Goal: Task Accomplishment & Management: Manage account settings

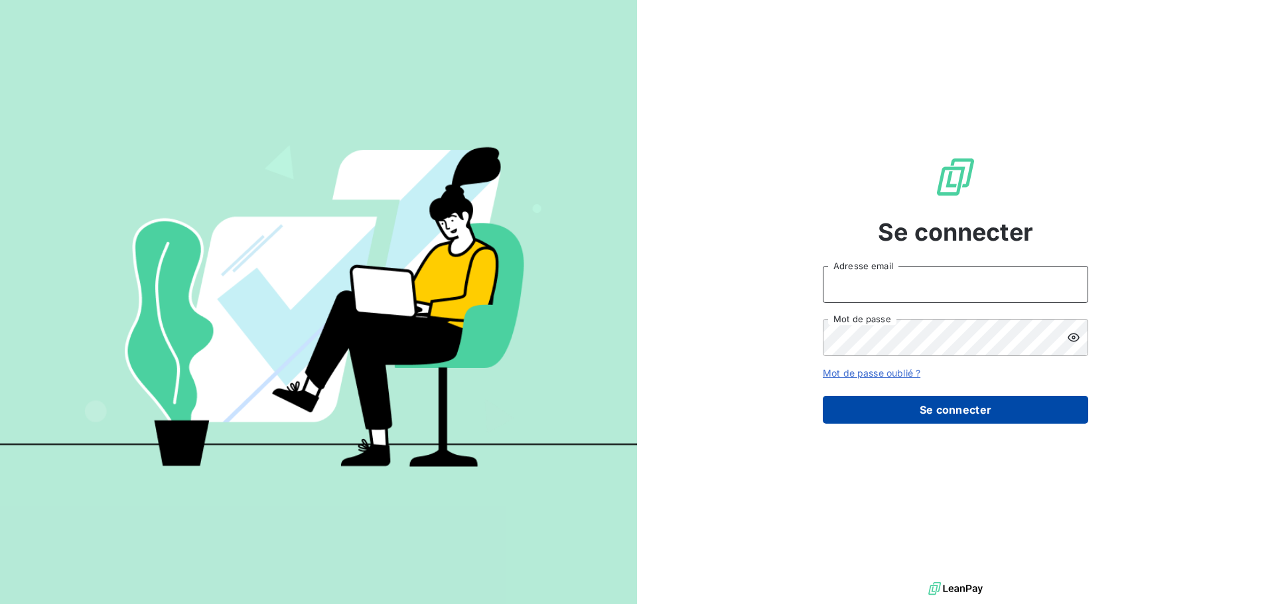
type input "[EMAIL_ADDRESS][PERSON_NAME][DOMAIN_NAME]"
click at [953, 405] on button "Se connecter" at bounding box center [955, 410] width 265 height 28
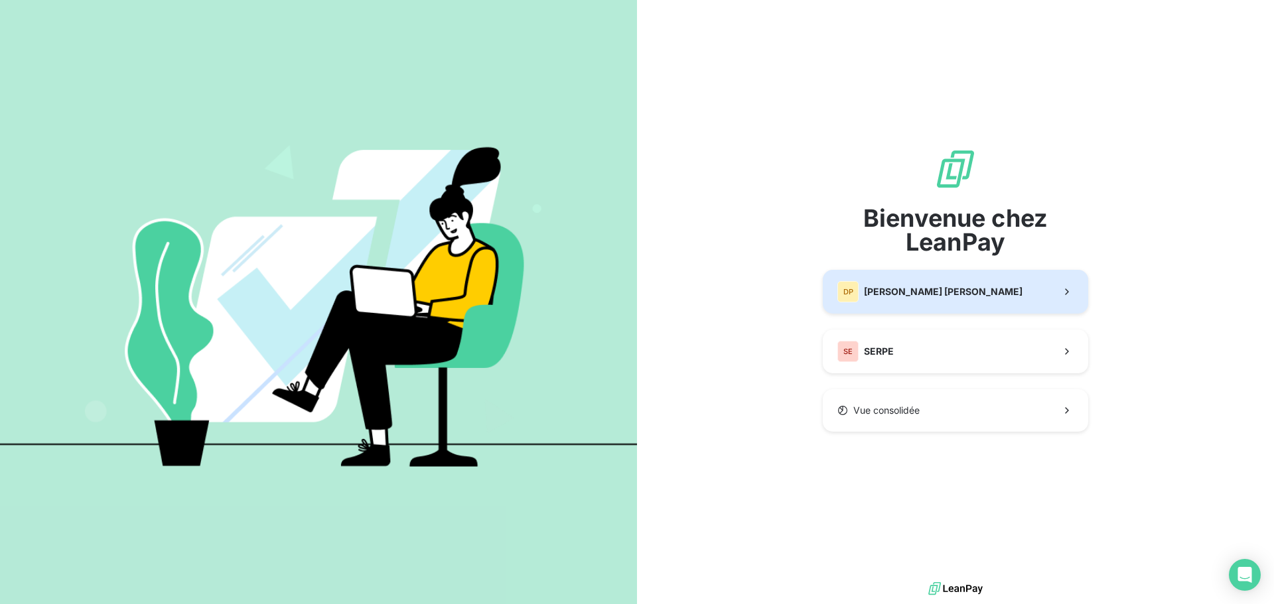
click at [951, 290] on span "[PERSON_NAME] [PERSON_NAME]" at bounding box center [943, 291] width 159 height 13
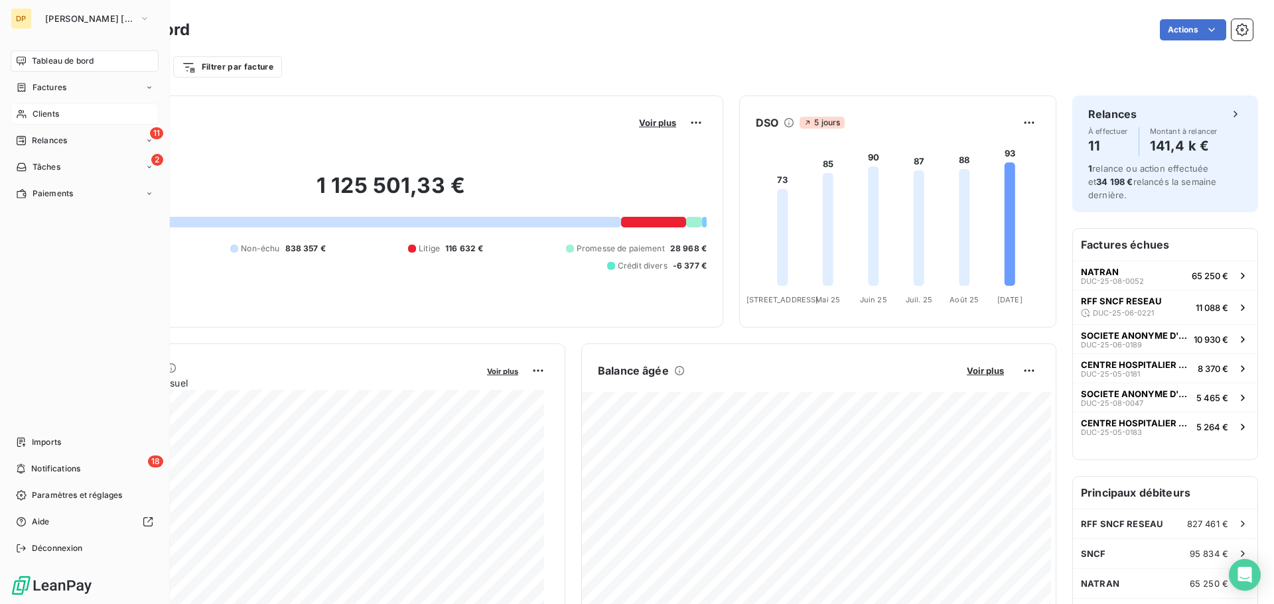
click at [40, 113] on span "Clients" at bounding box center [46, 114] width 27 height 12
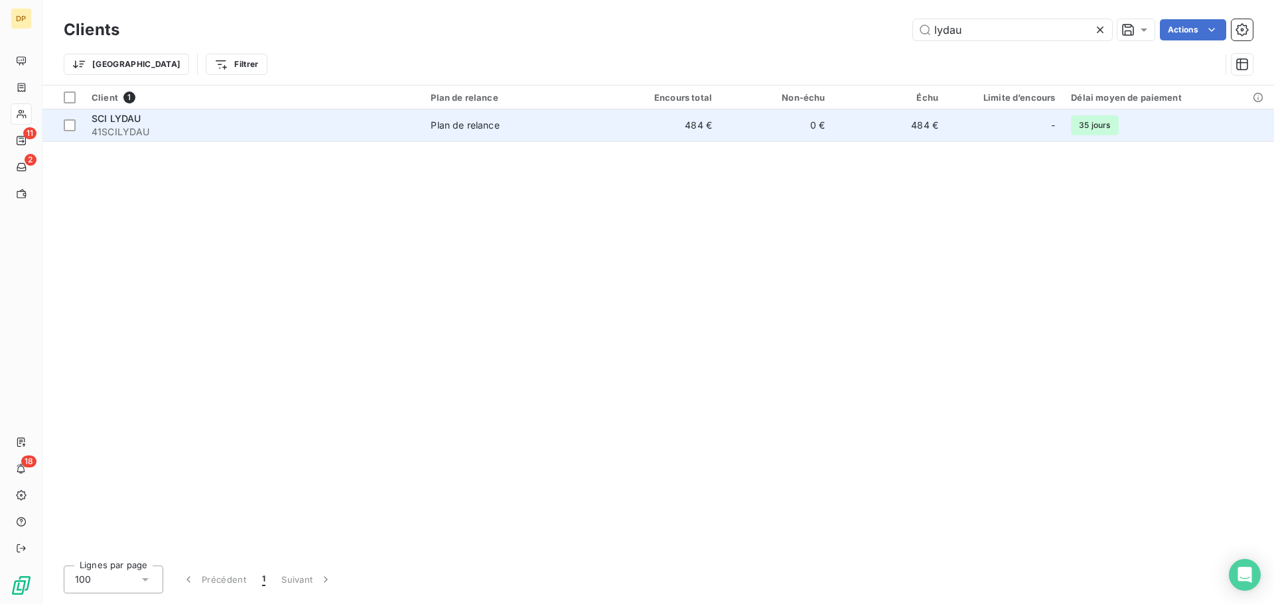
type input "lydau"
click at [506, 132] on td "Plan de relance" at bounding box center [515, 125] width 184 height 32
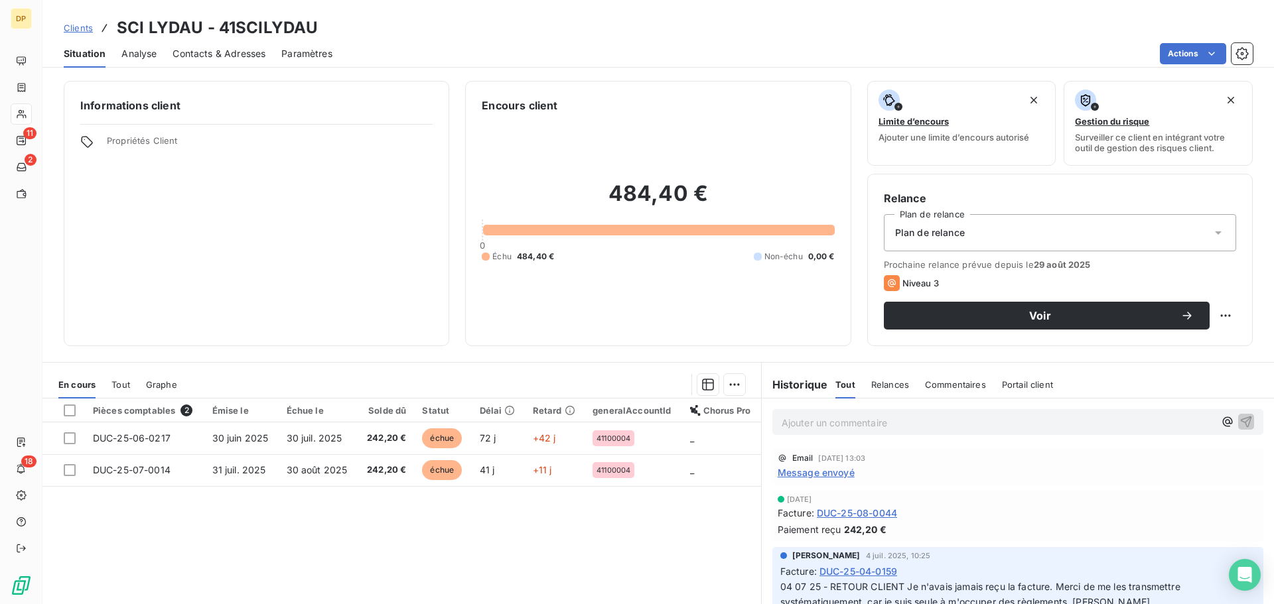
click at [865, 513] on span "DUC-25-08-0044" at bounding box center [857, 513] width 80 height 14
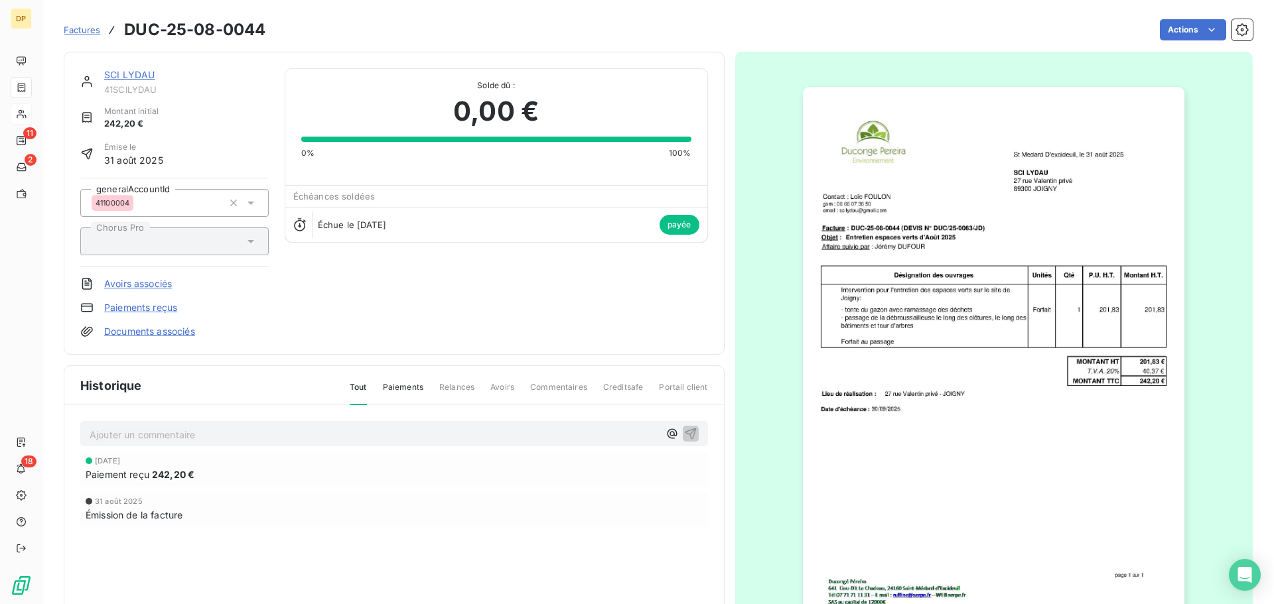
click at [123, 73] on link "SCI LYDAU" at bounding box center [129, 74] width 50 height 11
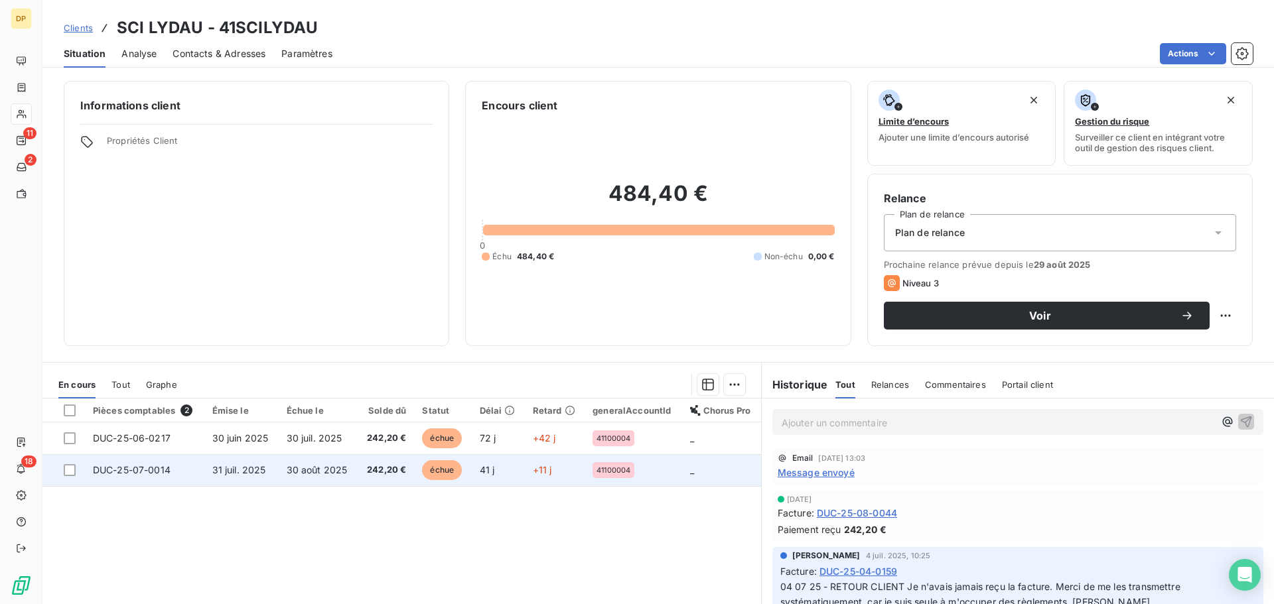
click at [328, 475] on span "30 août 2025" at bounding box center [317, 469] width 61 height 11
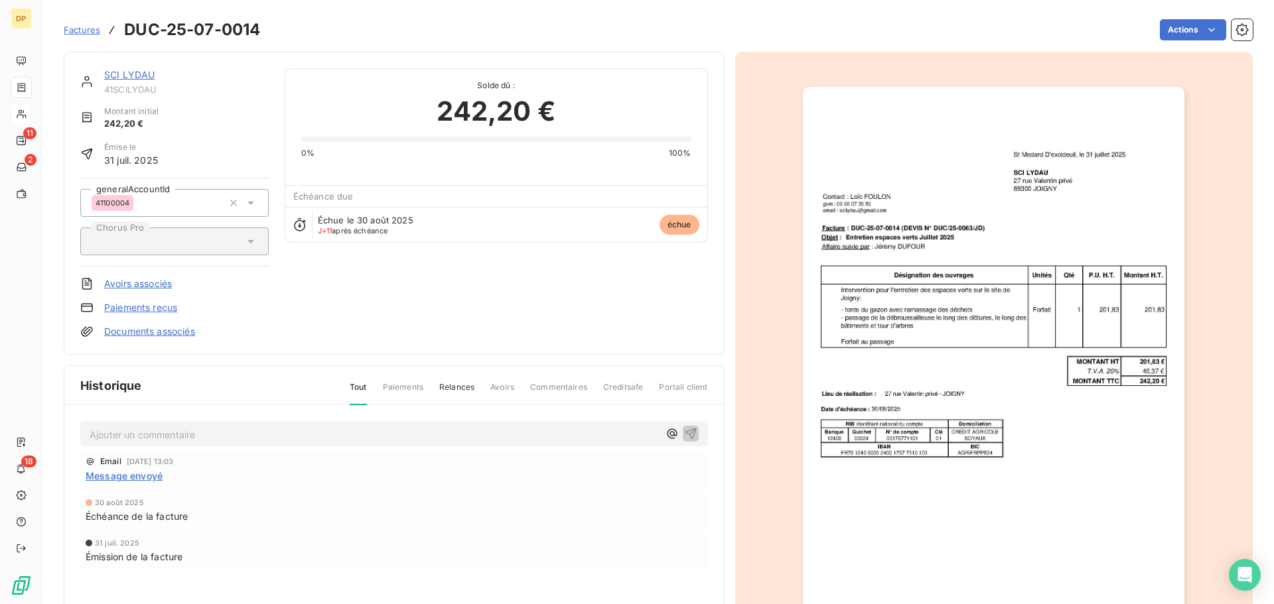
click at [438, 425] on div "Ajouter un commentaire ﻿" at bounding box center [374, 434] width 569 height 18
click at [428, 435] on p "Ajouter un commentaire ﻿" at bounding box center [374, 435] width 569 height 17
click at [685, 433] on icon "button" at bounding box center [690, 433] width 13 height 13
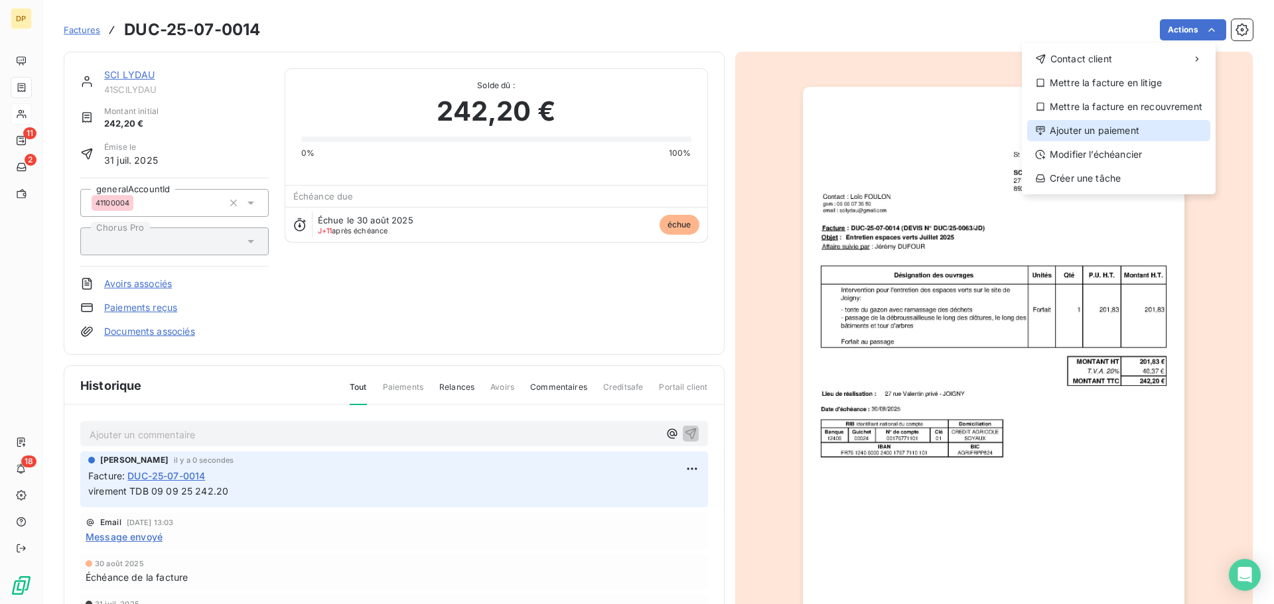
click at [1125, 135] on div "Ajouter un paiement" at bounding box center [1118, 130] width 183 height 21
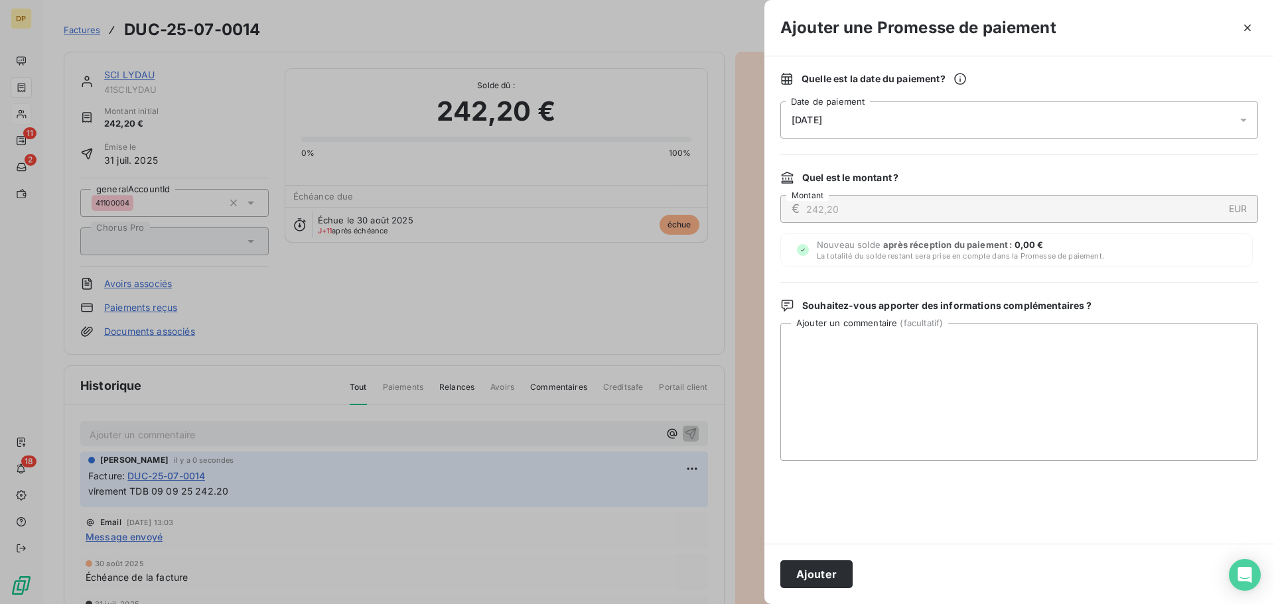
click at [947, 105] on div "[DATE]" at bounding box center [1019, 120] width 478 height 37
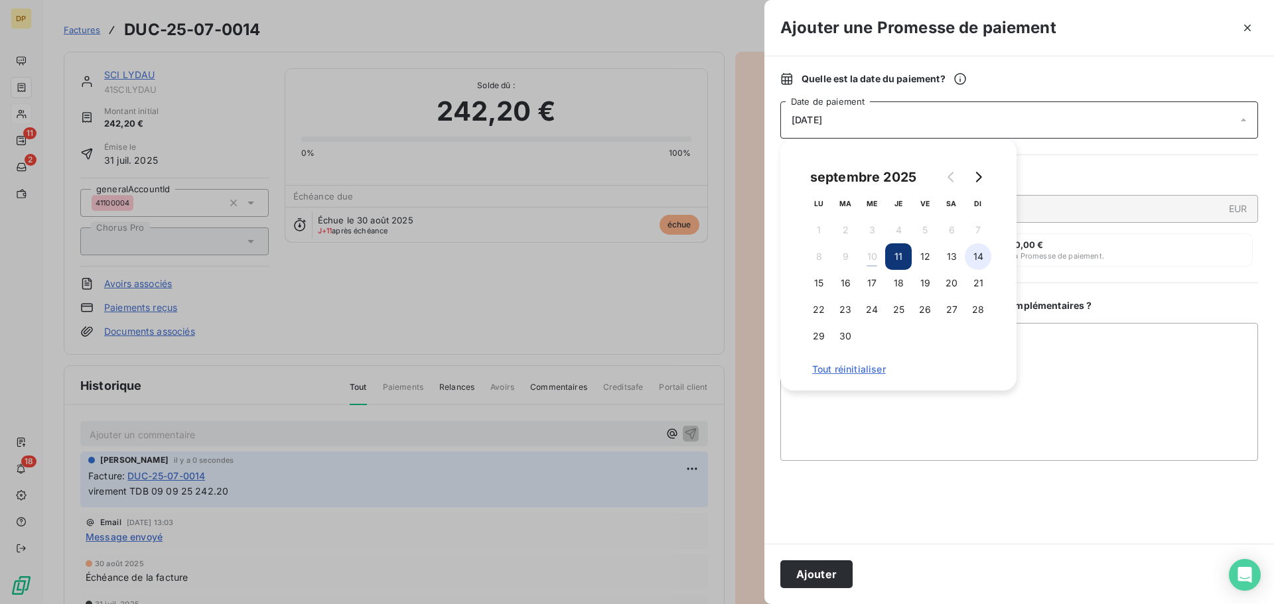
click at [977, 259] on button "14" at bounding box center [978, 256] width 27 height 27
click at [821, 573] on button "Ajouter" at bounding box center [816, 575] width 72 height 28
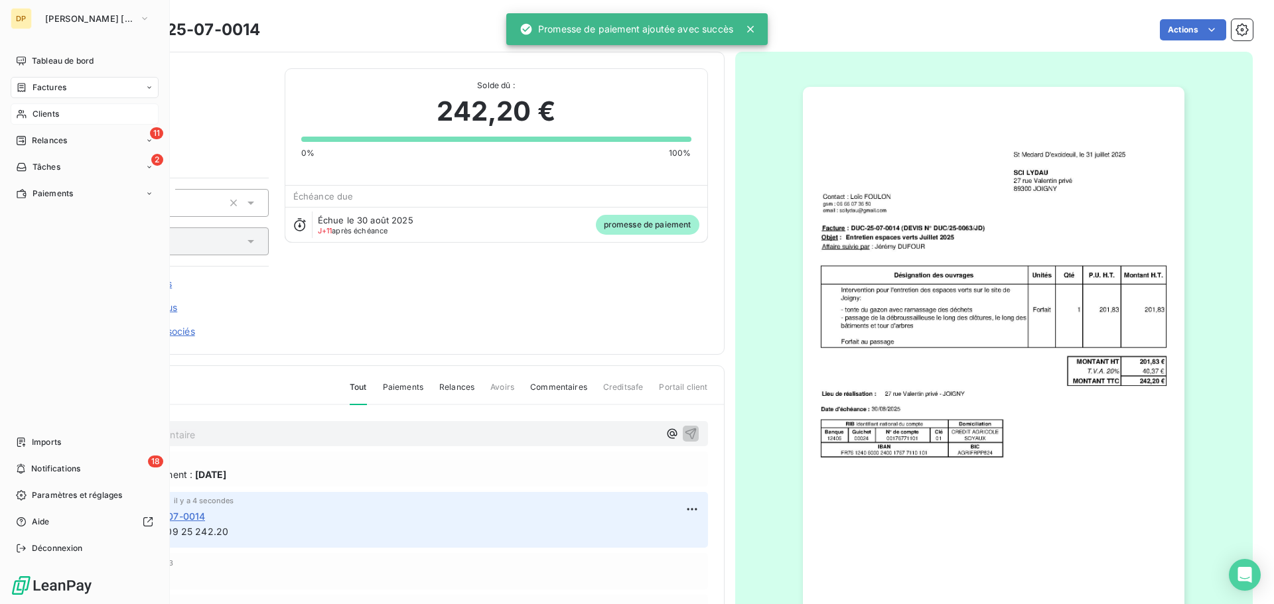
click at [90, 115] on div "Clients" at bounding box center [85, 113] width 148 height 21
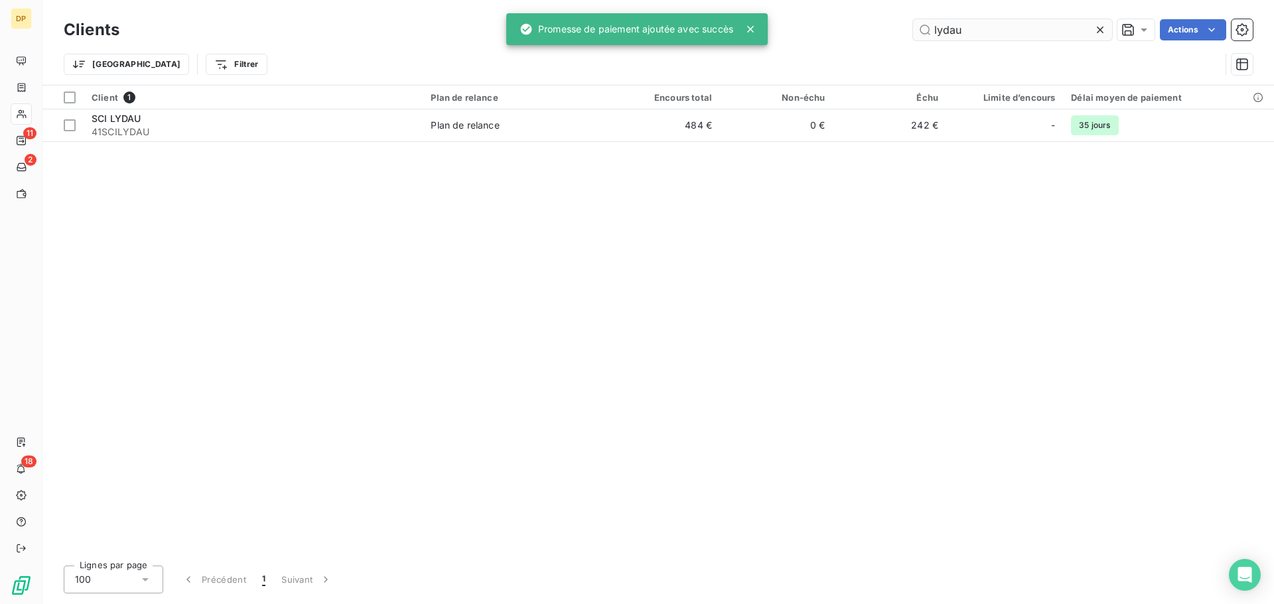
click at [972, 26] on input "lydau" at bounding box center [1012, 29] width 199 height 21
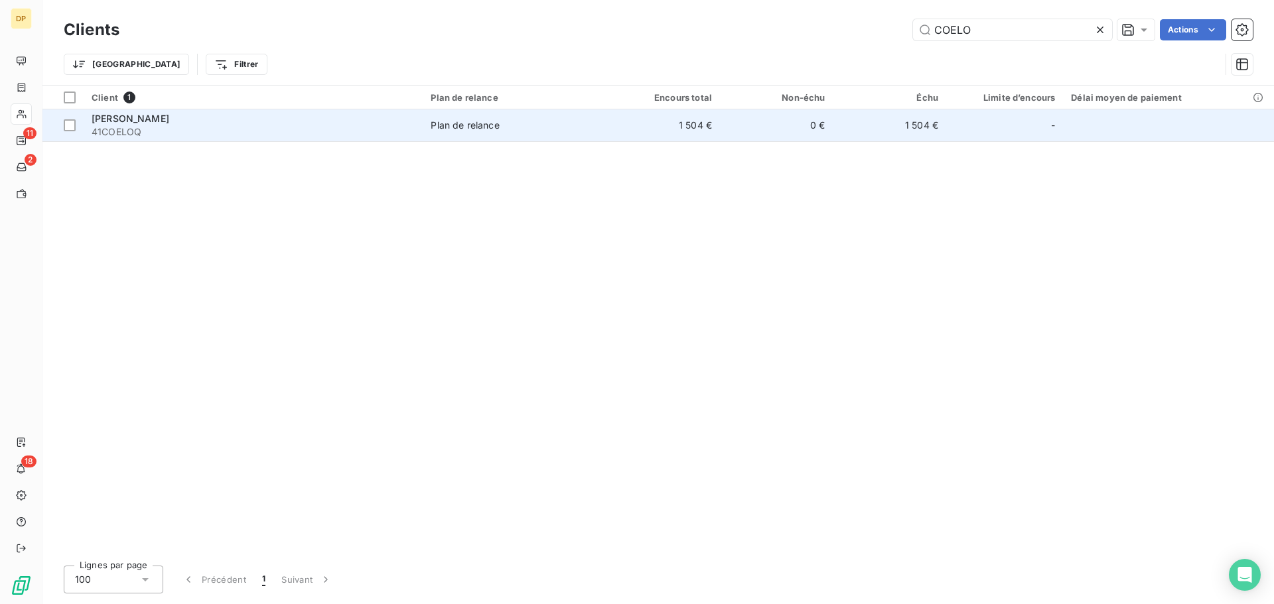
type input "COELO"
click at [496, 129] on div "Plan de relance" at bounding box center [465, 125] width 68 height 13
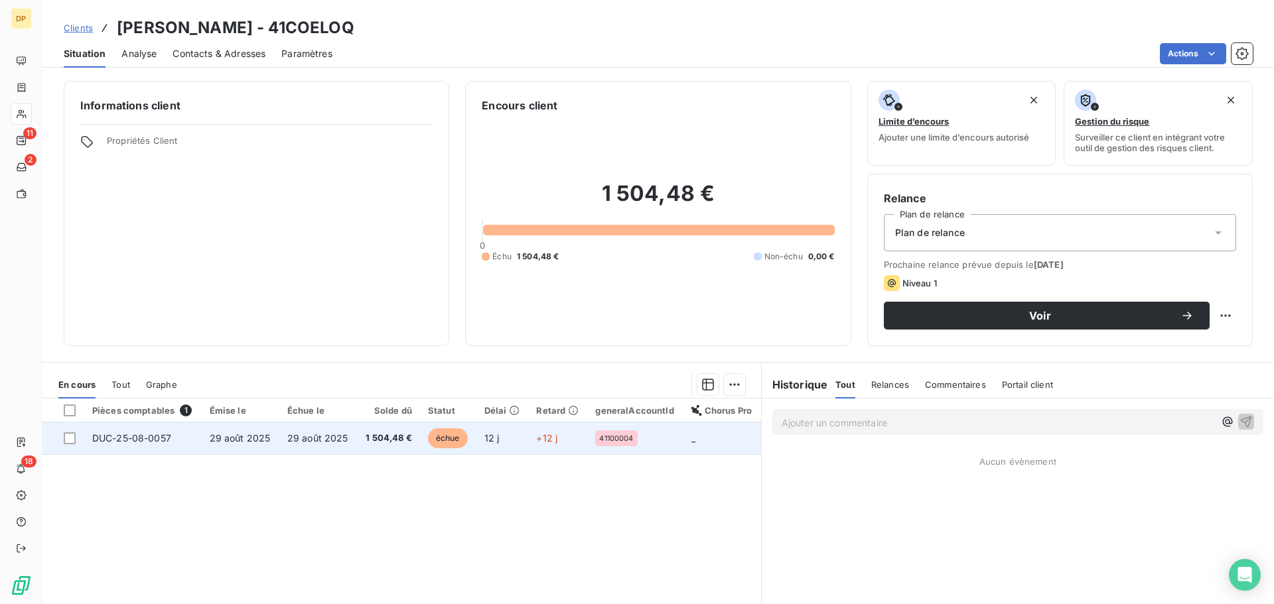
click at [369, 429] on td "1 504,48 €" at bounding box center [388, 439] width 63 height 32
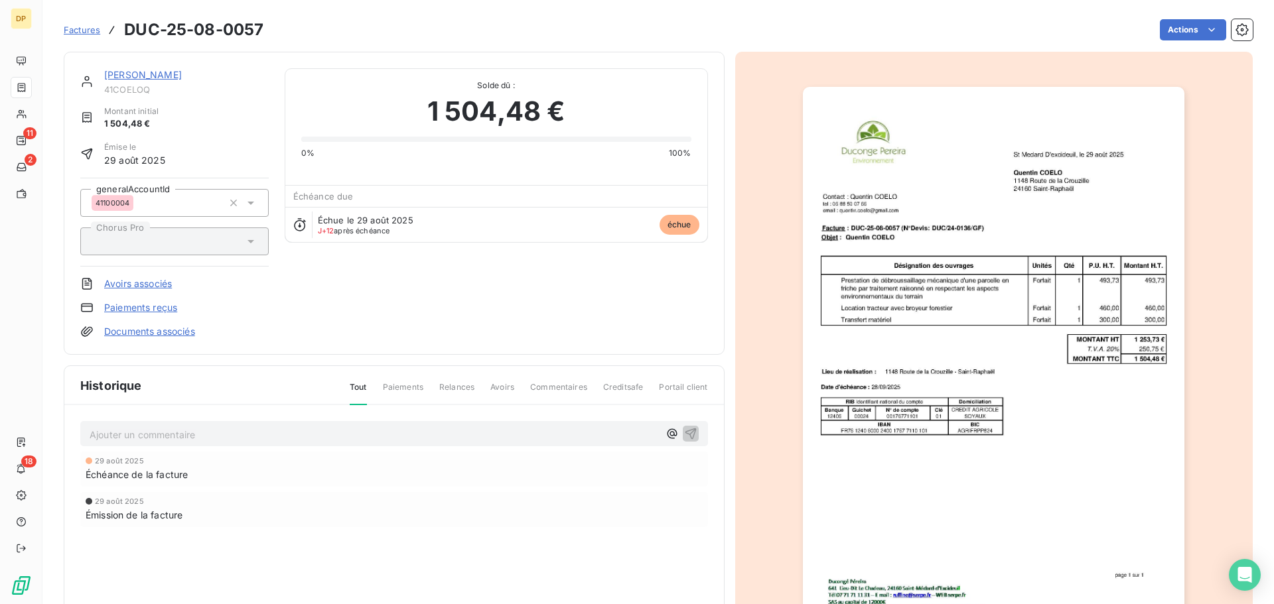
click at [456, 429] on p "Ajouter un commentaire ﻿" at bounding box center [374, 435] width 569 height 17
click at [692, 436] on button "button" at bounding box center [691, 433] width 16 height 16
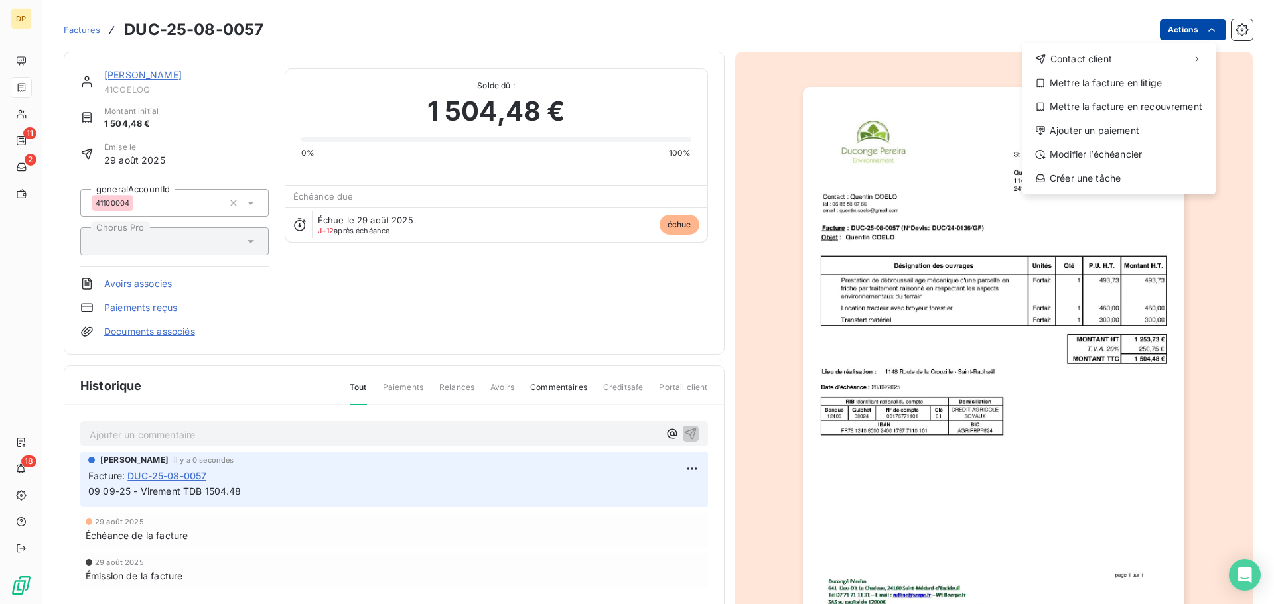
click at [1164, 40] on html "DP 11 2 18 Factures DUC-25-08-0057 Actions Contact client Mettre la facture en …" at bounding box center [637, 302] width 1274 height 604
click at [1119, 127] on div "Ajouter un paiement" at bounding box center [1118, 130] width 183 height 21
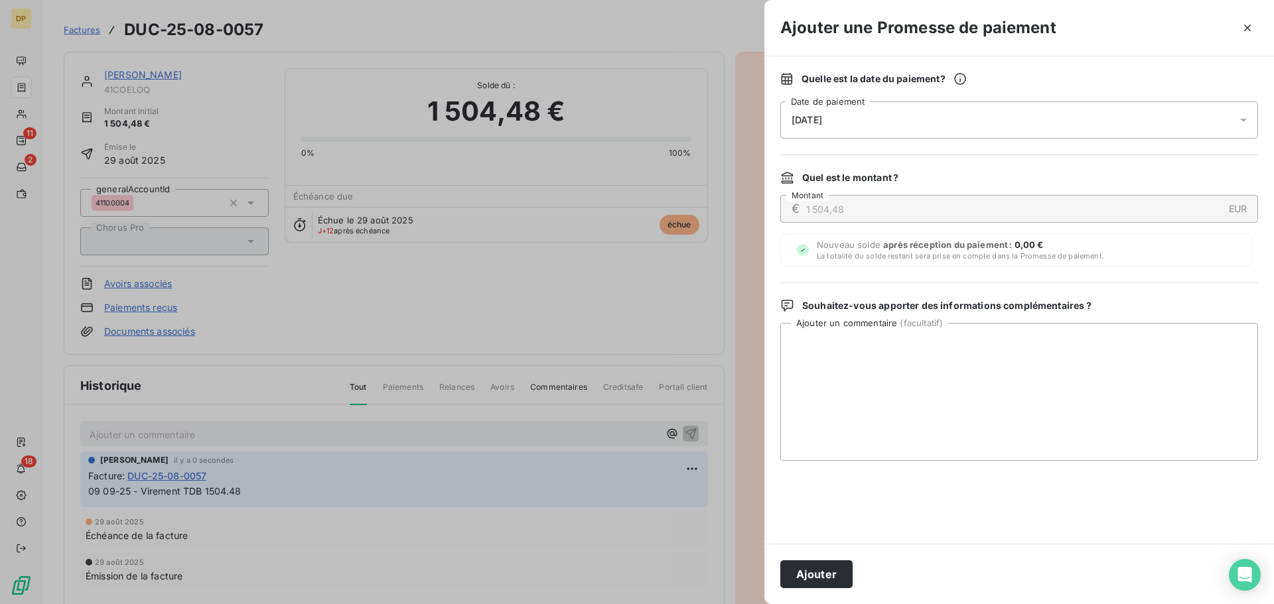
click at [1054, 114] on div "[DATE]" at bounding box center [1019, 120] width 478 height 37
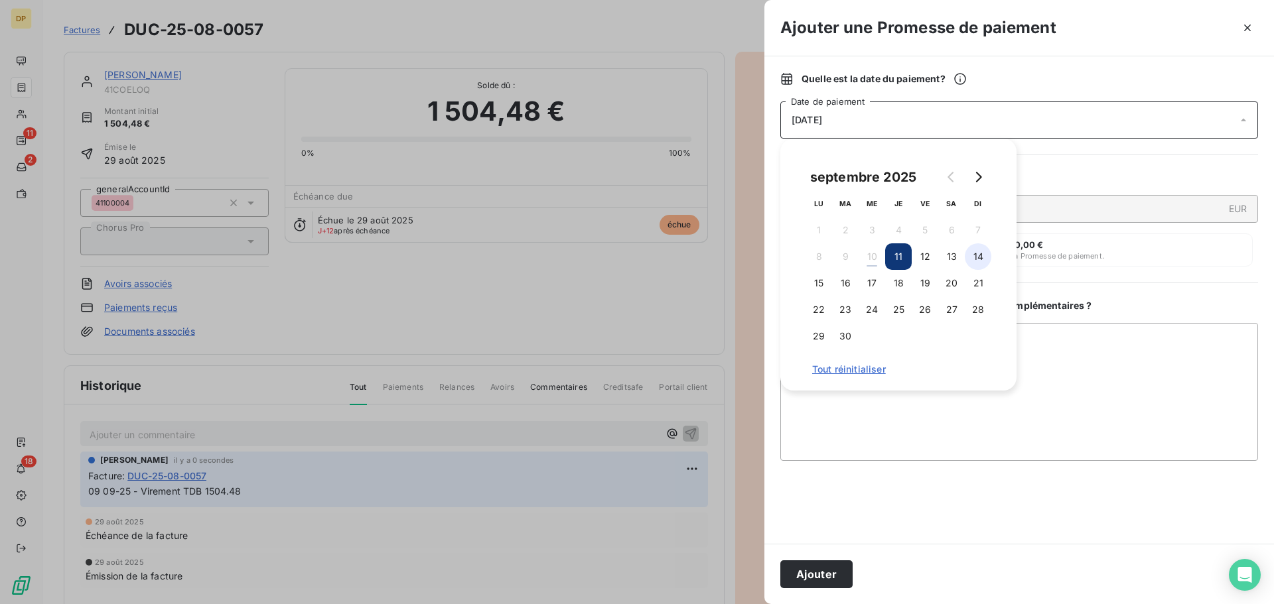
click at [976, 255] on button "14" at bounding box center [978, 256] width 27 height 27
click at [833, 572] on button "Ajouter" at bounding box center [816, 575] width 72 height 28
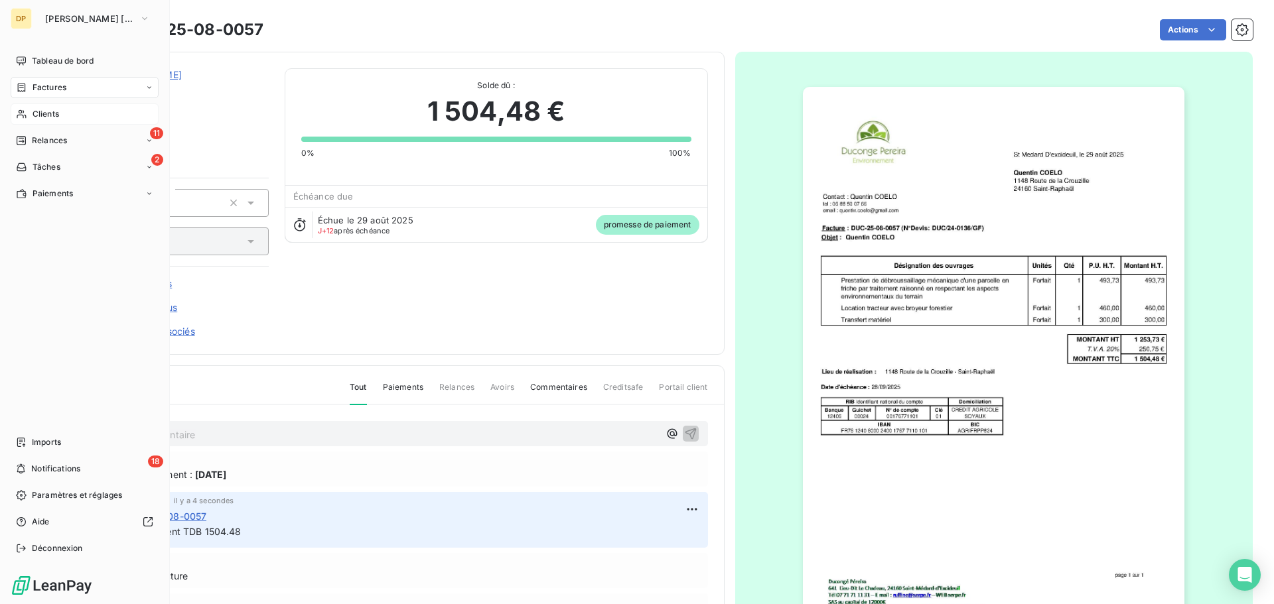
click at [31, 113] on div "Clients" at bounding box center [85, 113] width 148 height 21
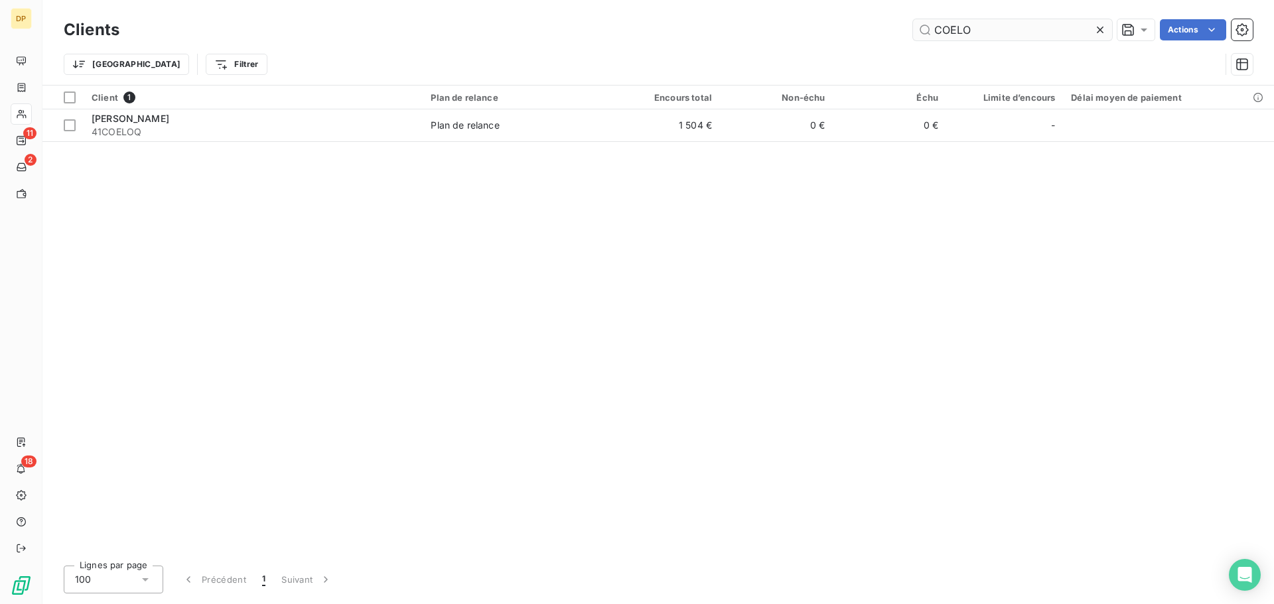
click at [974, 29] on input "COELO" at bounding box center [1012, 29] width 199 height 21
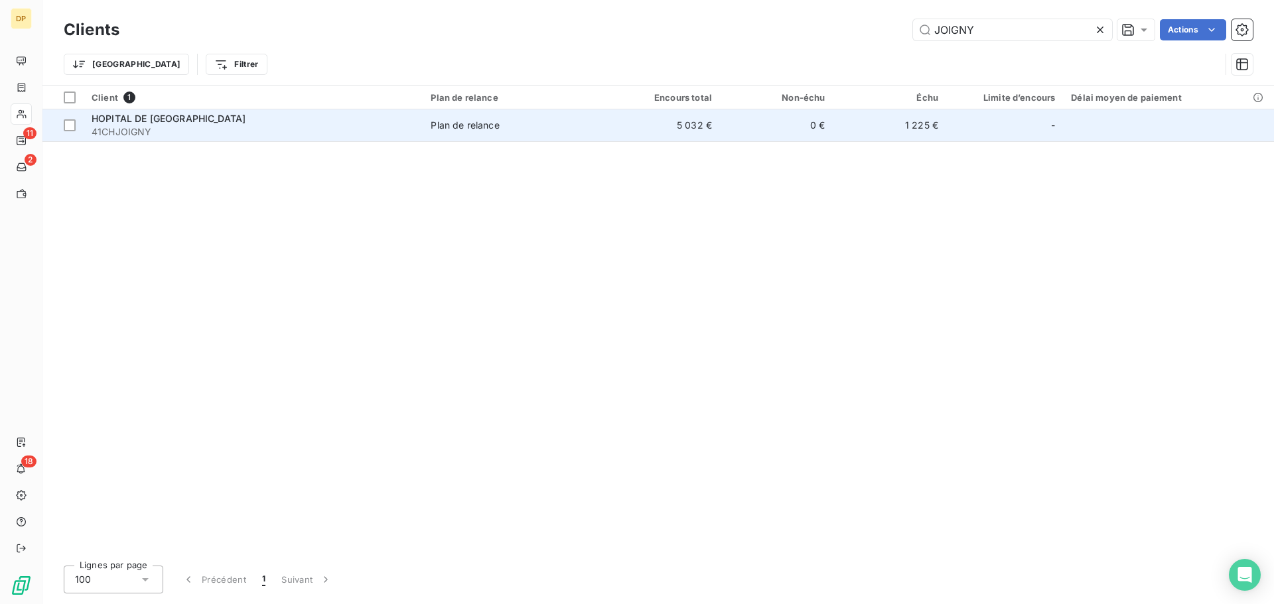
type input "JOIGNY"
click at [512, 125] on span "Plan de relance" at bounding box center [515, 125] width 168 height 13
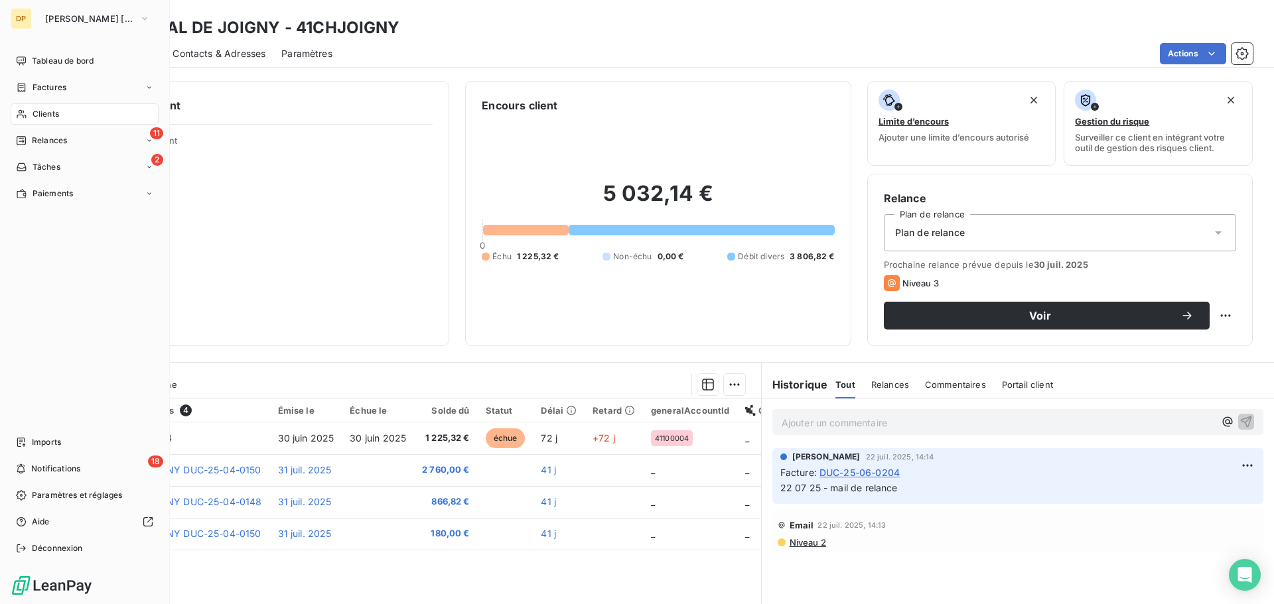
click at [47, 109] on span "Clients" at bounding box center [46, 114] width 27 height 12
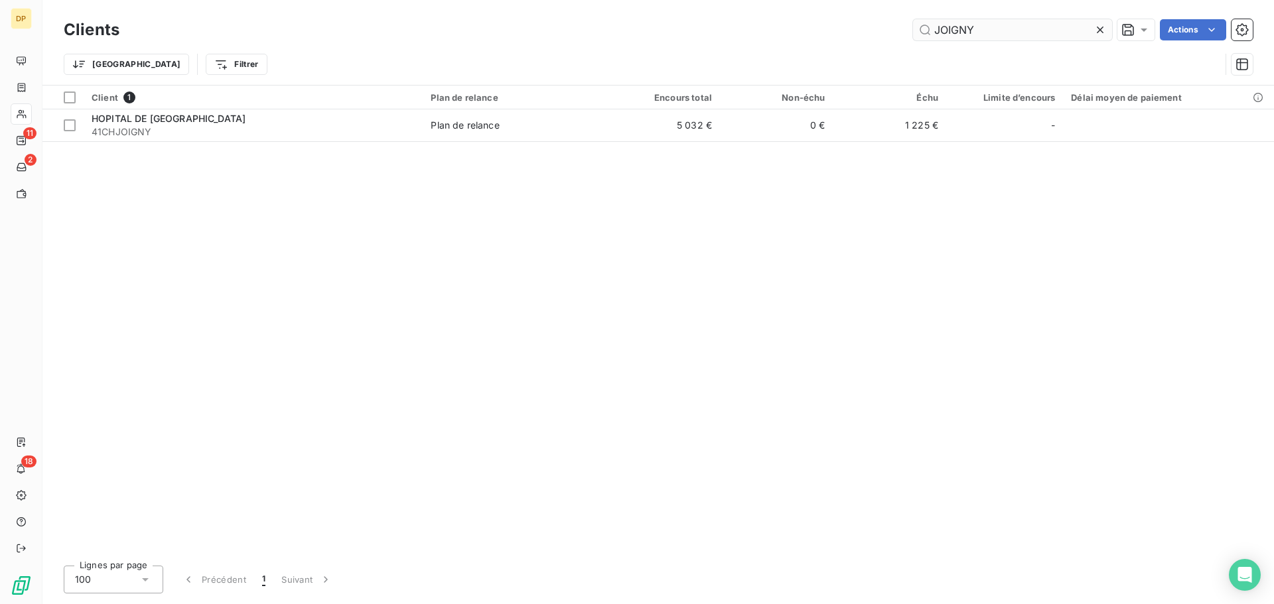
click at [986, 28] on input "JOIGNY" at bounding box center [1012, 29] width 199 height 21
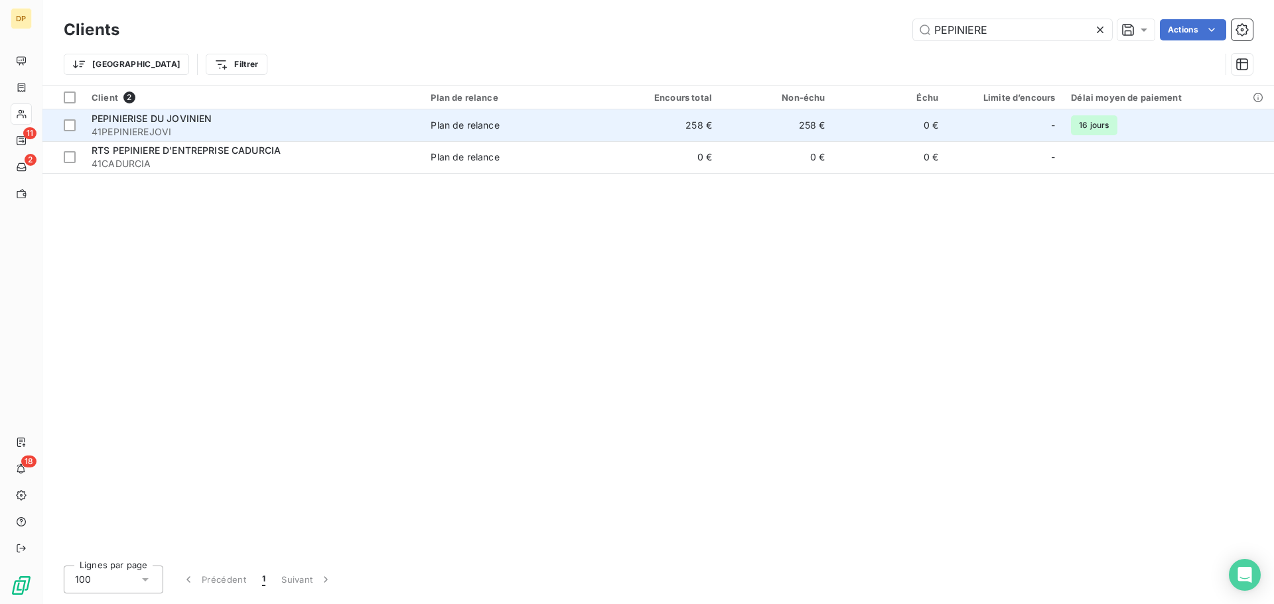
type input "PEPINIERE"
click at [307, 137] on span "41PEPINIEREJOVI" at bounding box center [253, 131] width 323 height 13
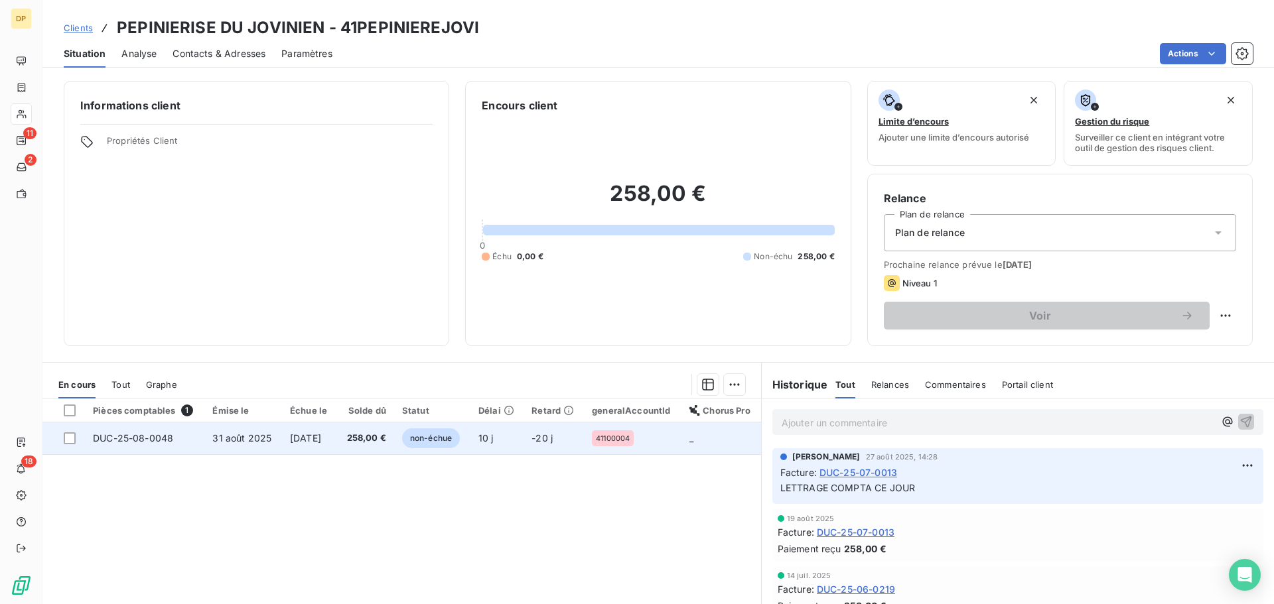
click at [305, 441] on span "[DATE]" at bounding box center [305, 438] width 31 height 11
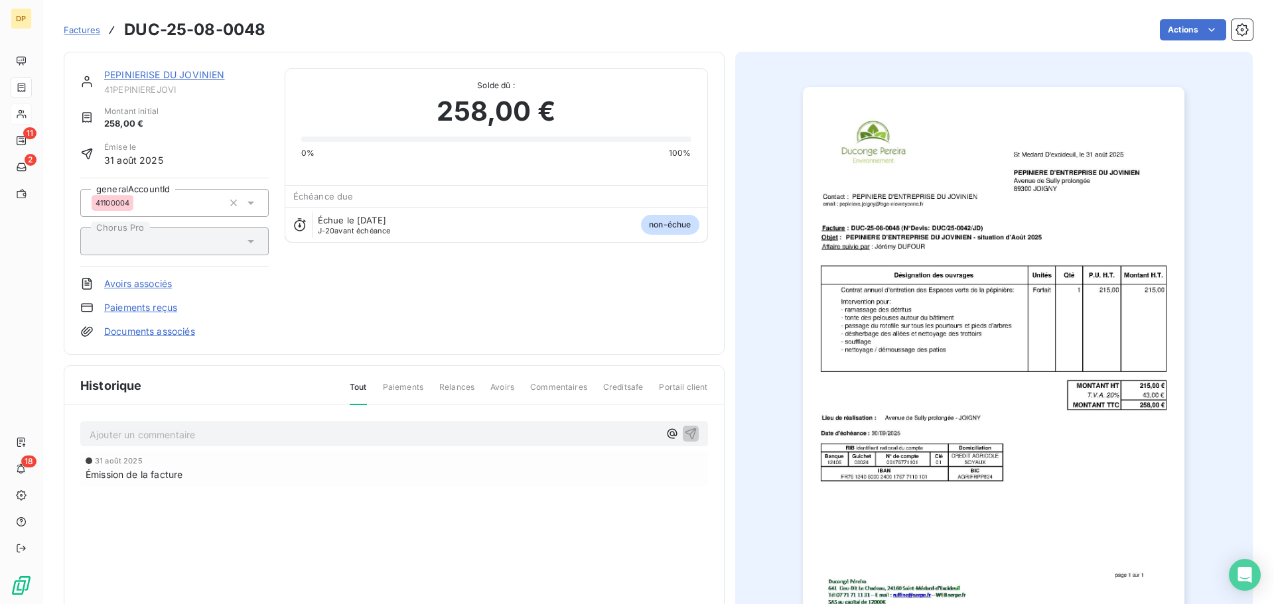
click at [267, 433] on p "Ajouter un commentaire ﻿" at bounding box center [374, 435] width 569 height 17
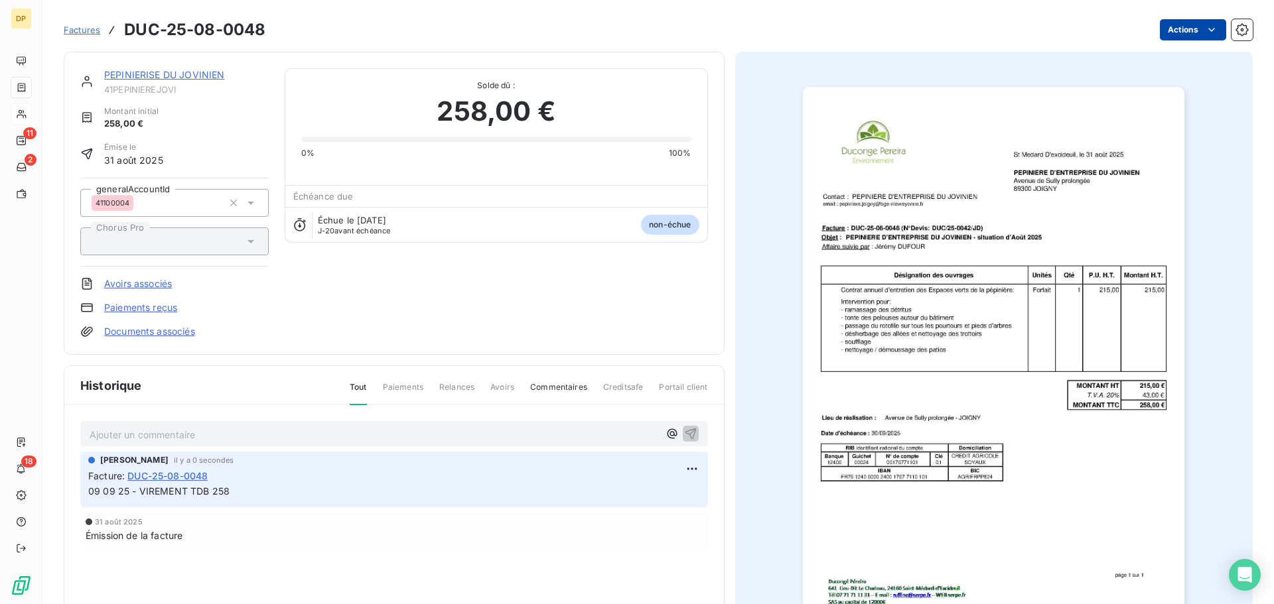
click at [1184, 29] on html "DP 11 2 18 Factures DUC-25-08-0048 Actions PEPINIERISE DU JOVINIEN 41PEPINIEREJ…" at bounding box center [637, 302] width 1274 height 604
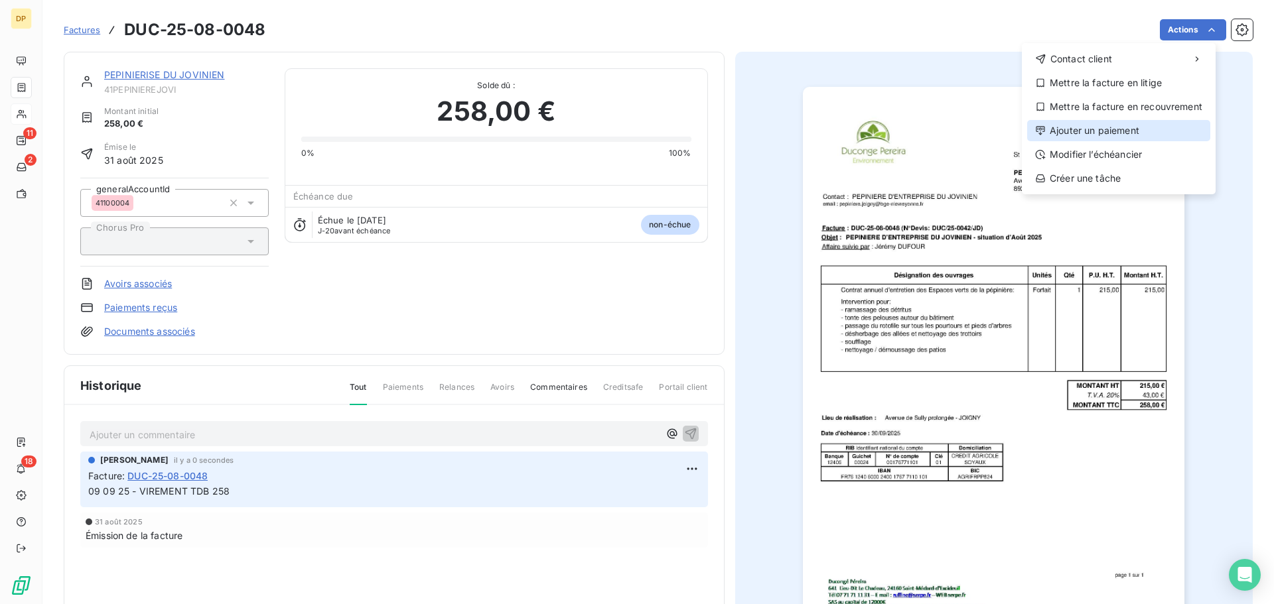
click at [1087, 133] on div "Ajouter un paiement" at bounding box center [1118, 130] width 183 height 21
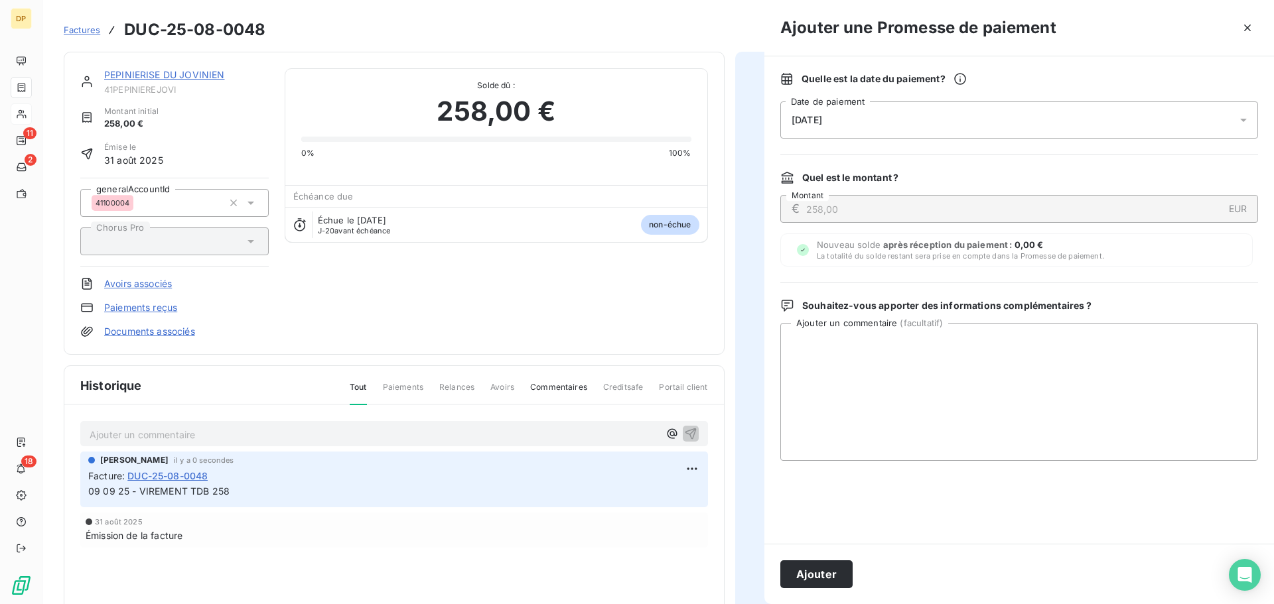
click at [986, 118] on div "[DATE]" at bounding box center [1019, 120] width 478 height 37
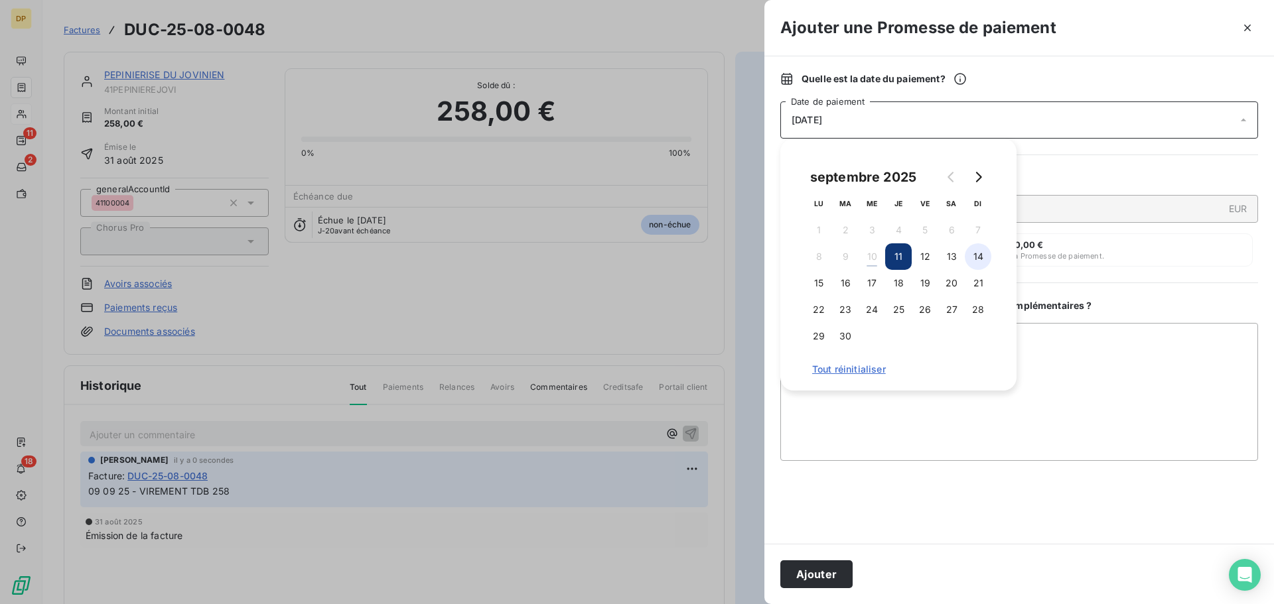
click at [979, 254] on button "14" at bounding box center [978, 256] width 27 height 27
click at [822, 567] on button "Ajouter" at bounding box center [816, 575] width 72 height 28
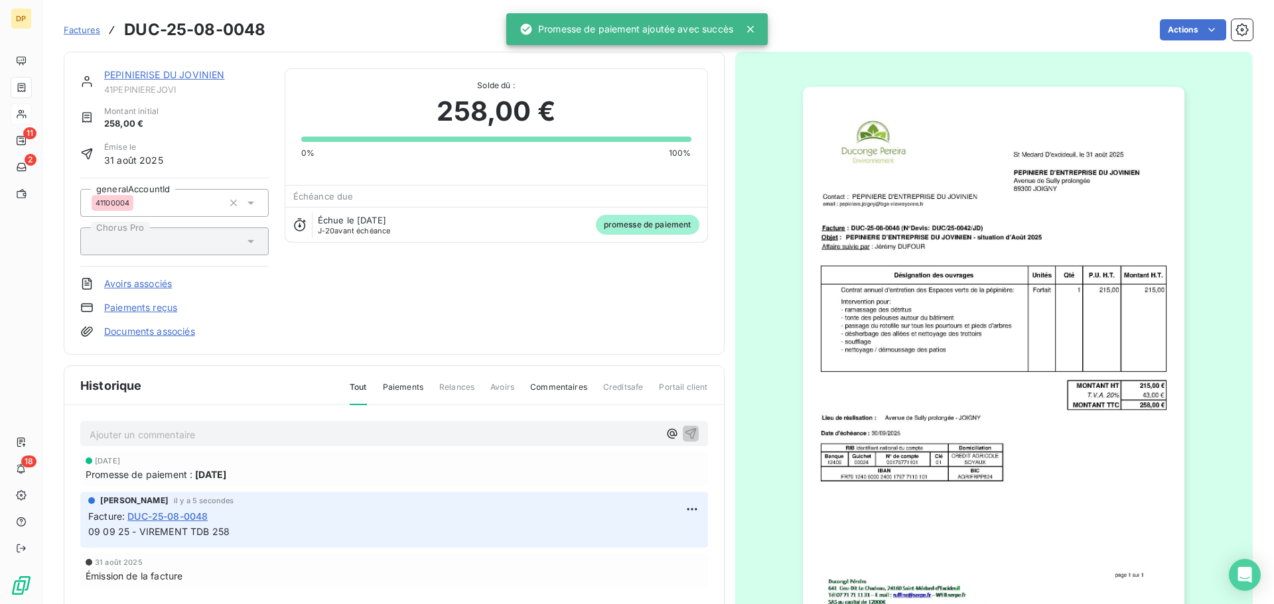
click at [149, 89] on span "41PEPINIEREJOVI" at bounding box center [186, 89] width 165 height 11
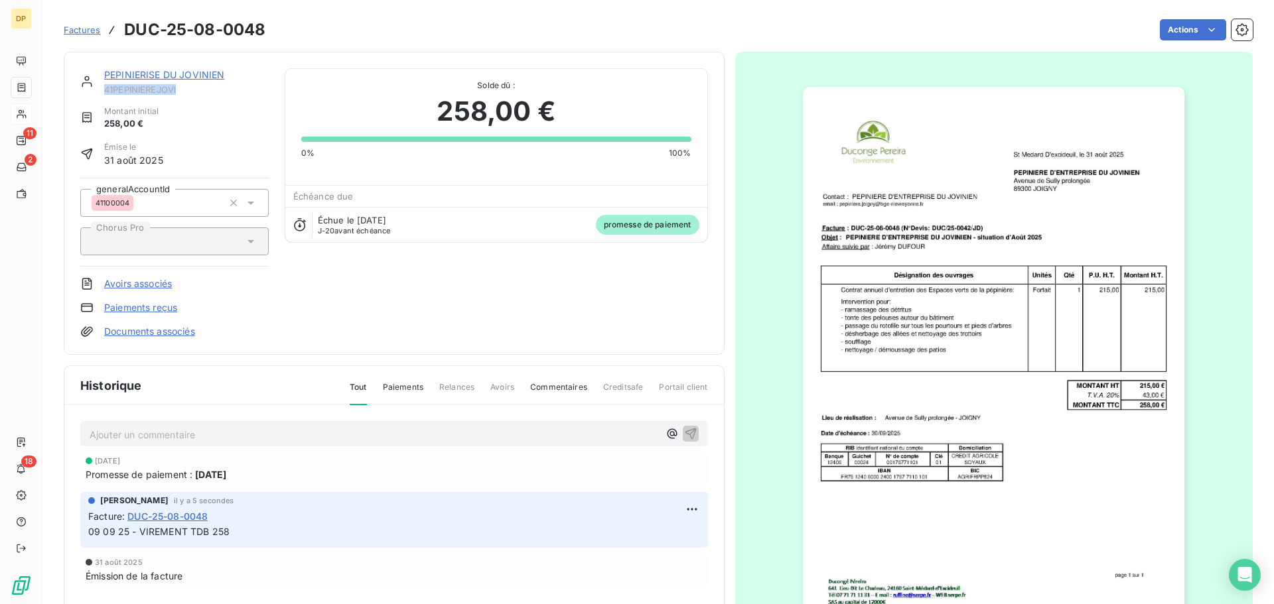
copy span "41PEPINIEREJOVI"
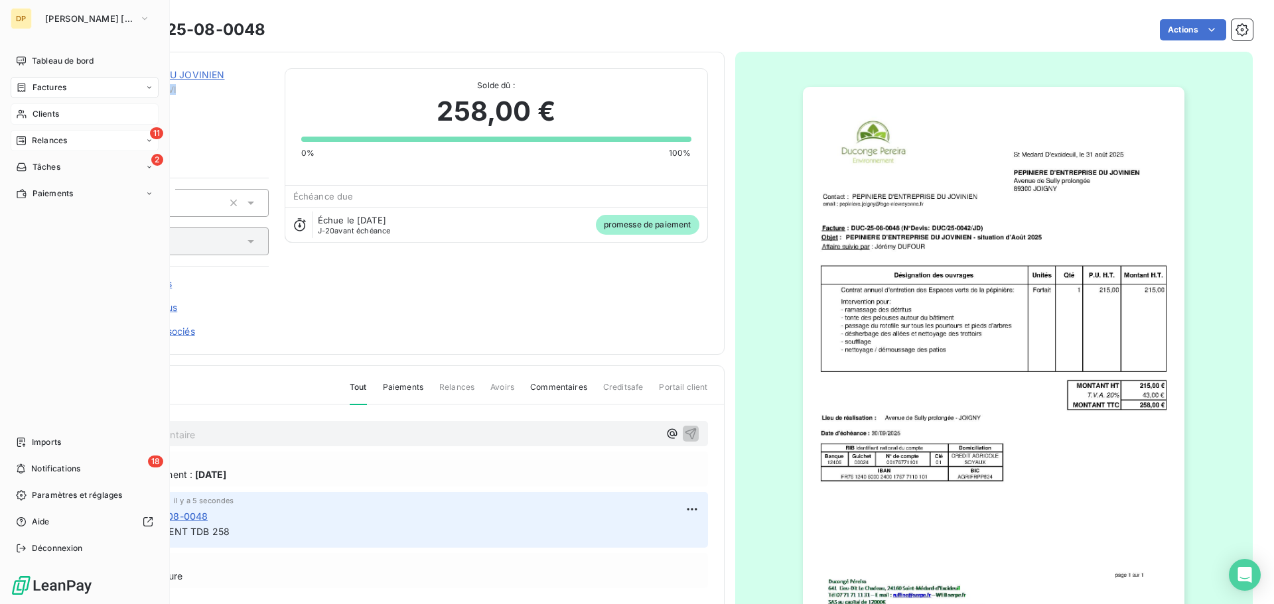
click at [40, 143] on span "Relances" at bounding box center [49, 141] width 35 height 12
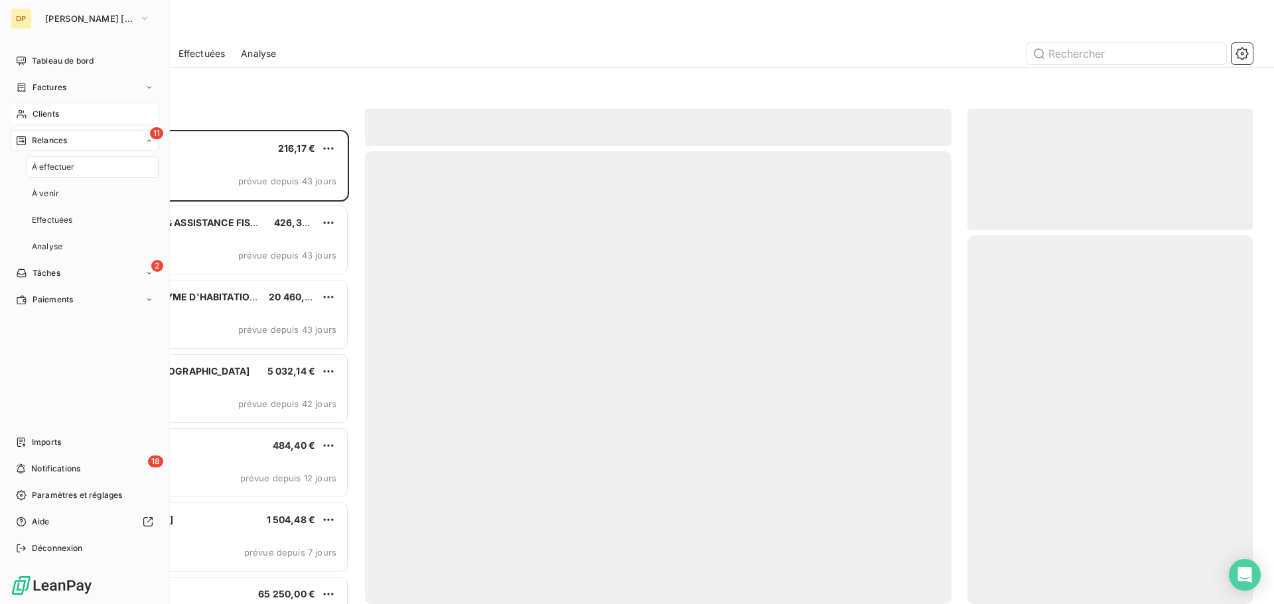
scroll to position [464, 275]
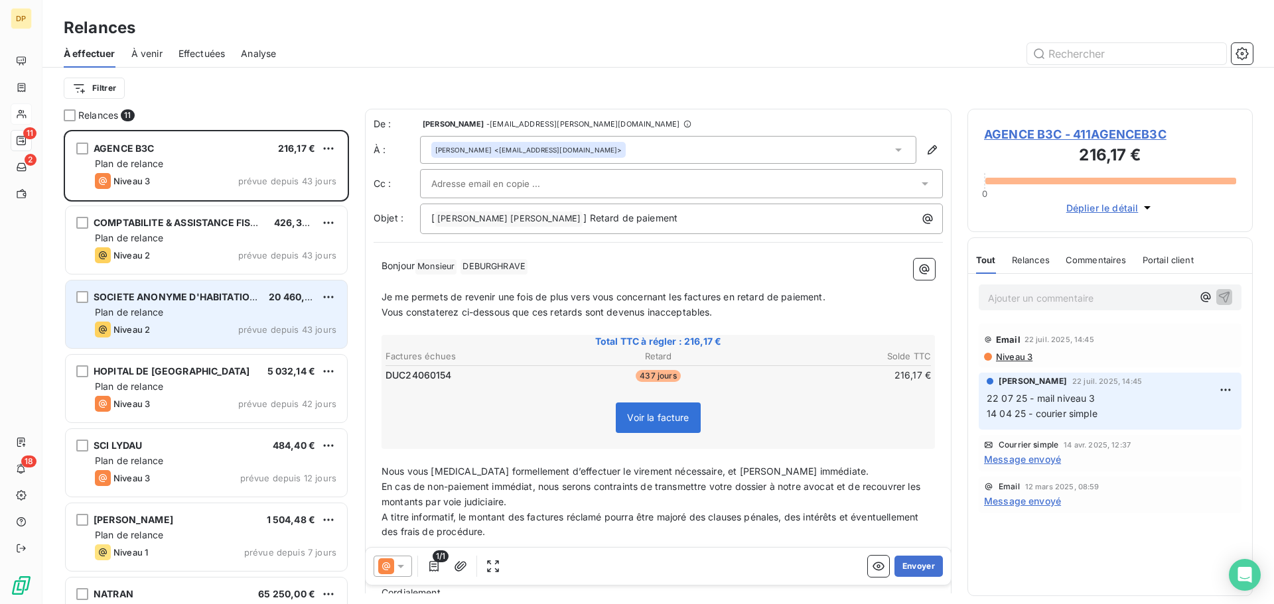
click at [287, 322] on div "Niveau 2 prévue depuis 43 jours" at bounding box center [215, 330] width 241 height 16
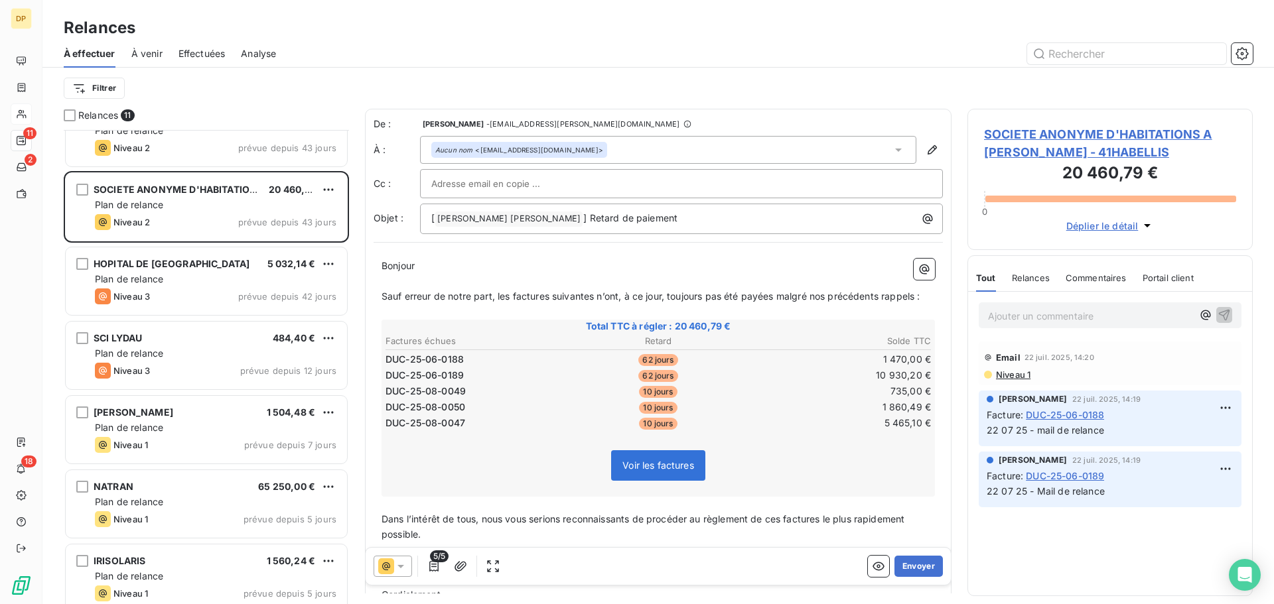
scroll to position [178, 0]
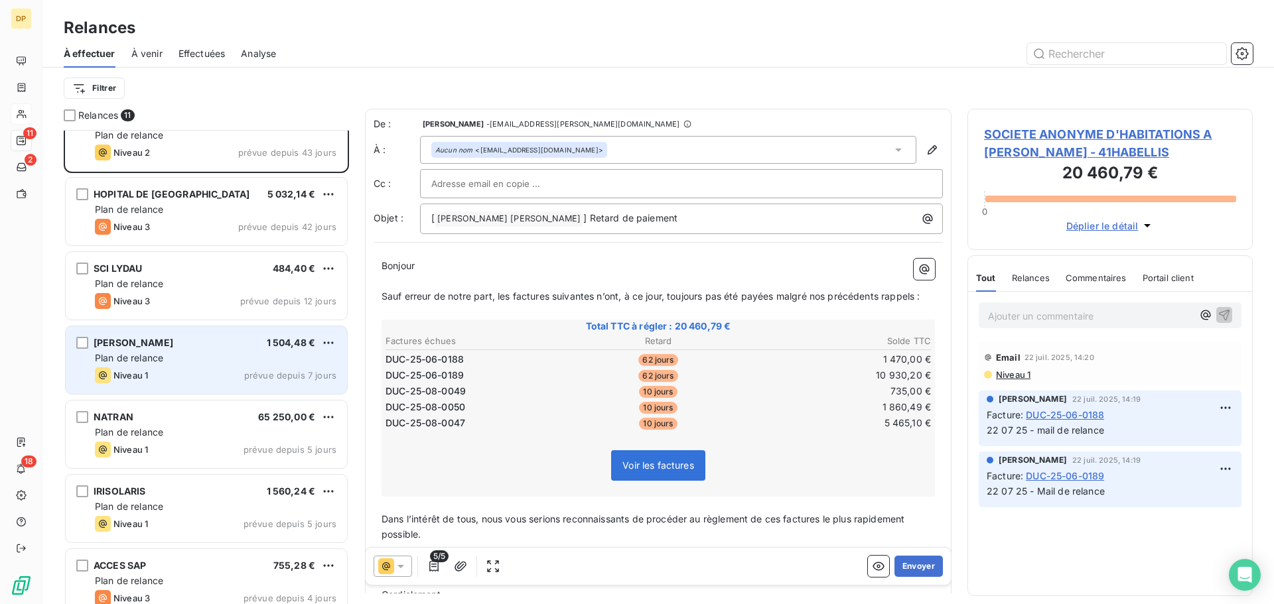
click at [273, 364] on div "Plan de relance" at bounding box center [215, 358] width 241 height 13
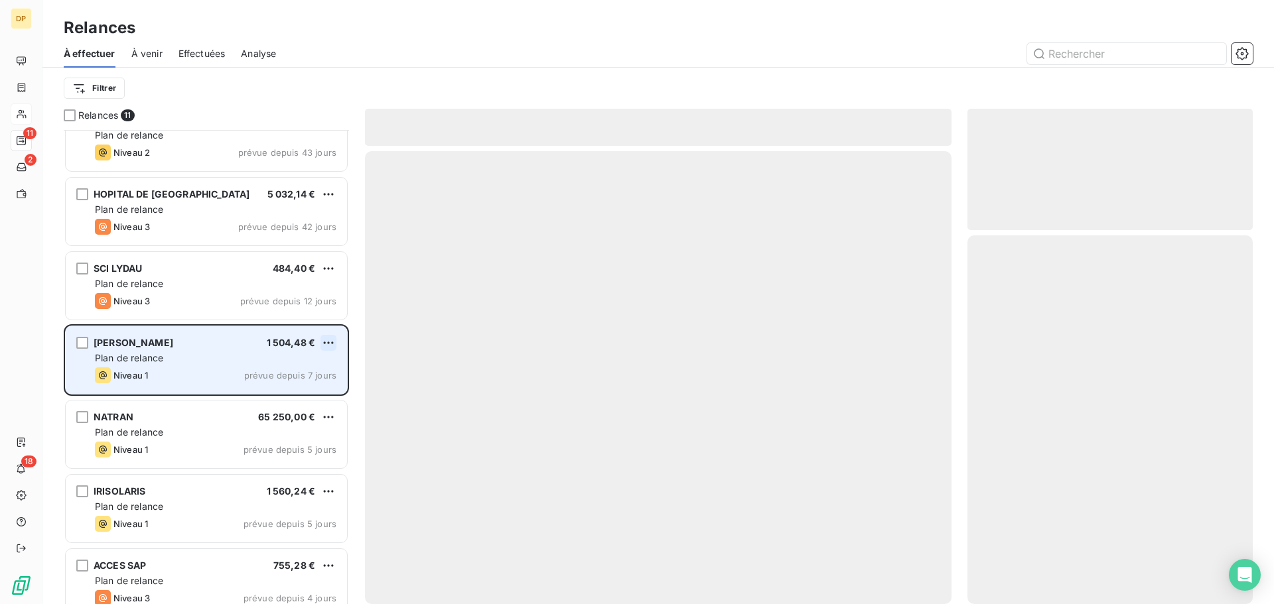
click at [327, 342] on html "DP 11 2 18 Relances À effectuer À venir Effectuées Analyse Filtrer Relances 11 …" at bounding box center [637, 302] width 1274 height 604
click at [297, 389] on div "Passer cette action" at bounding box center [271, 393] width 119 height 21
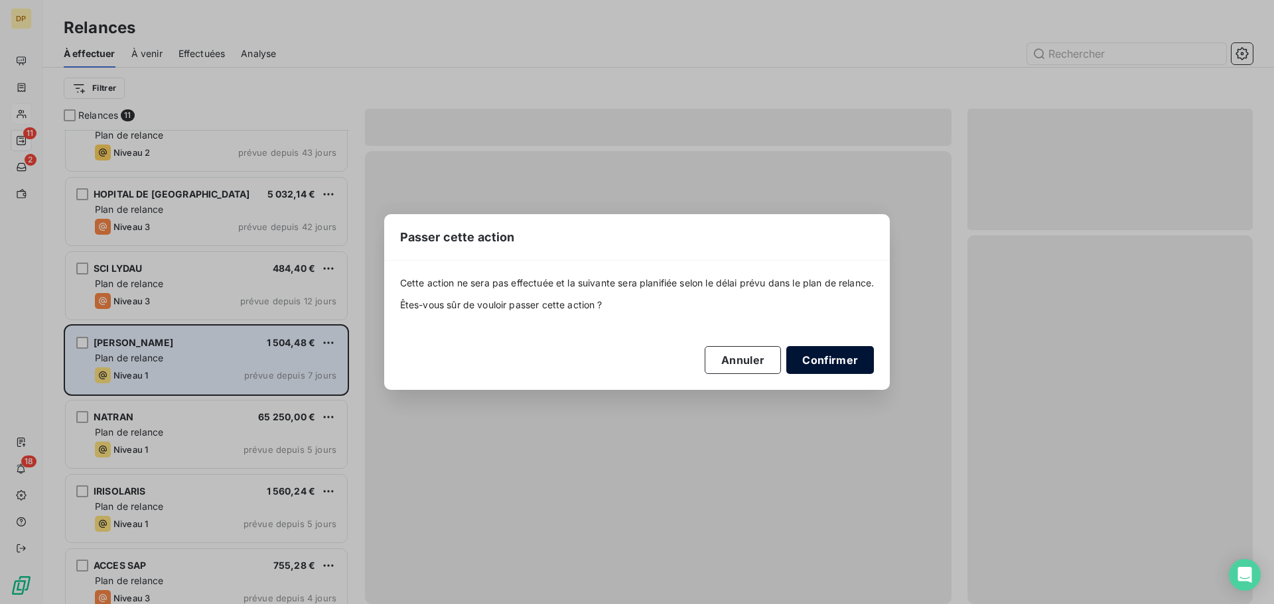
click at [857, 352] on button "Confirmer" at bounding box center [830, 360] width 88 height 28
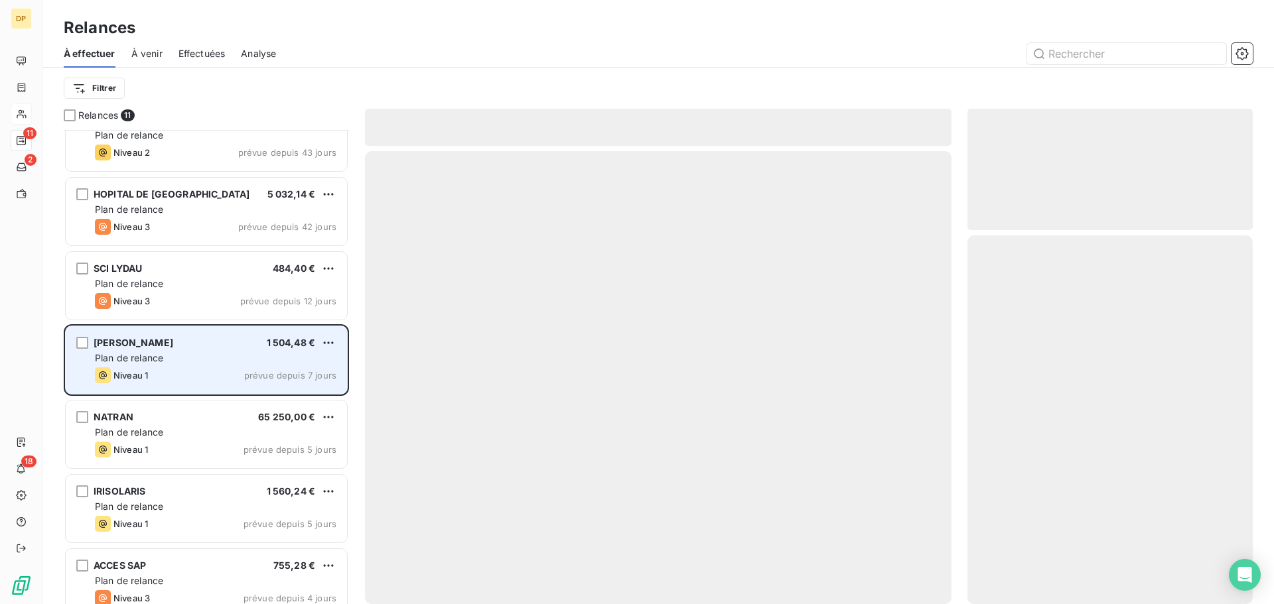
scroll to position [344, 0]
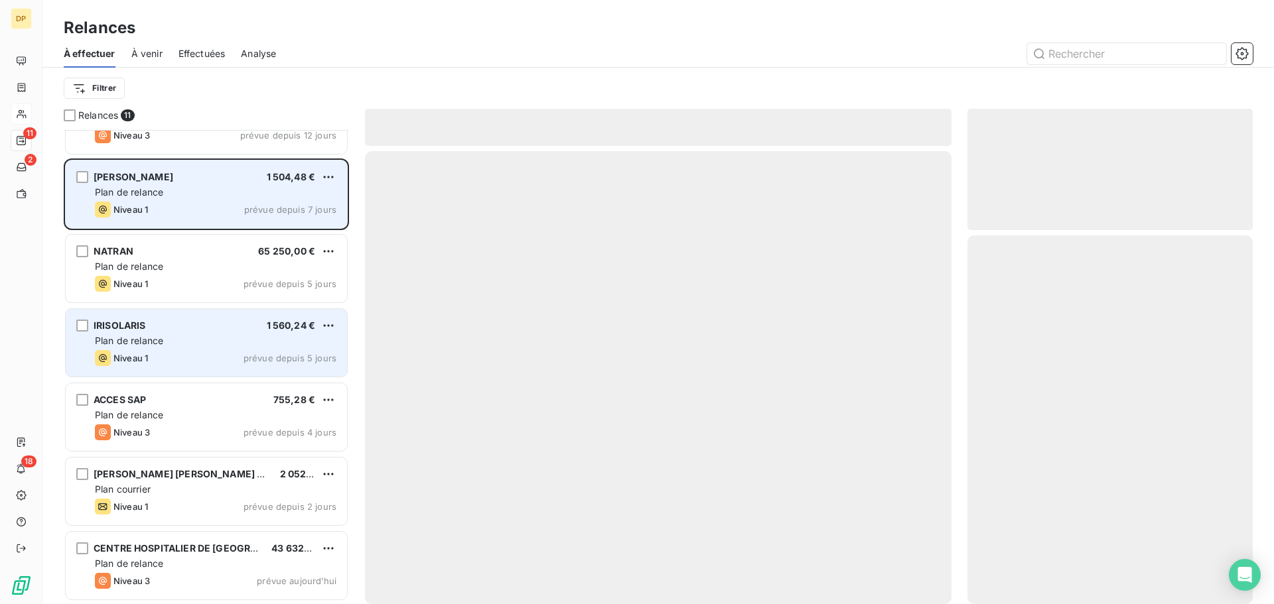
click at [204, 338] on div "Plan de relance" at bounding box center [215, 340] width 241 height 13
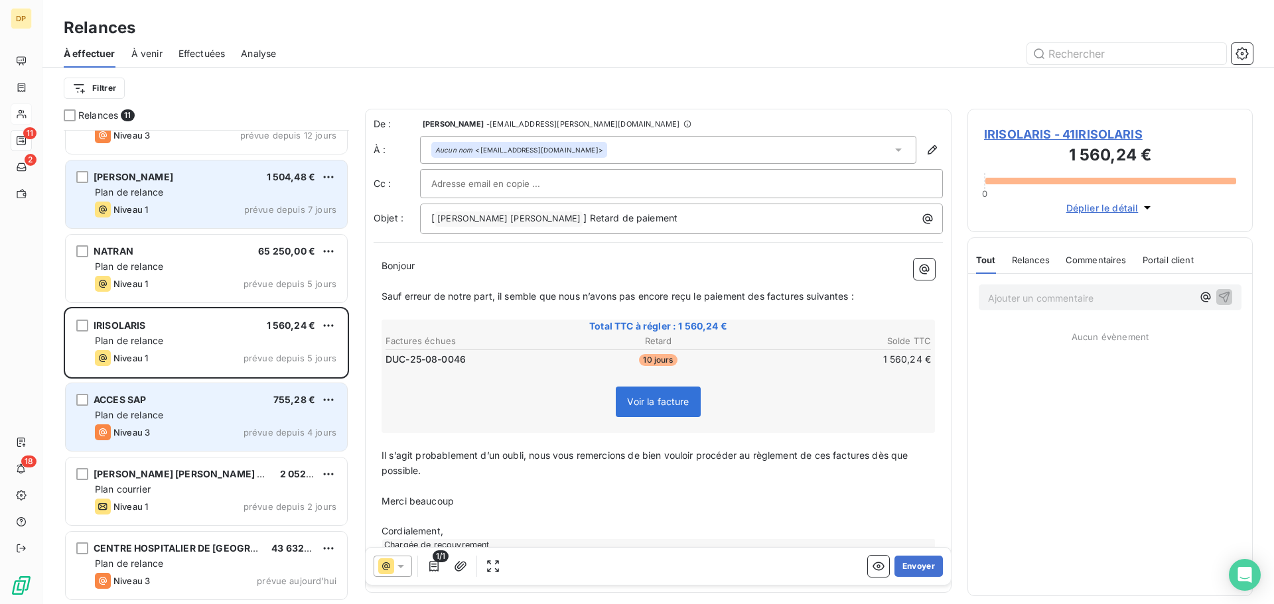
click at [220, 441] on div "ACCES SAP 755,28 € Plan de relance Niveau 3 prévue depuis 4 jours" at bounding box center [206, 417] width 281 height 68
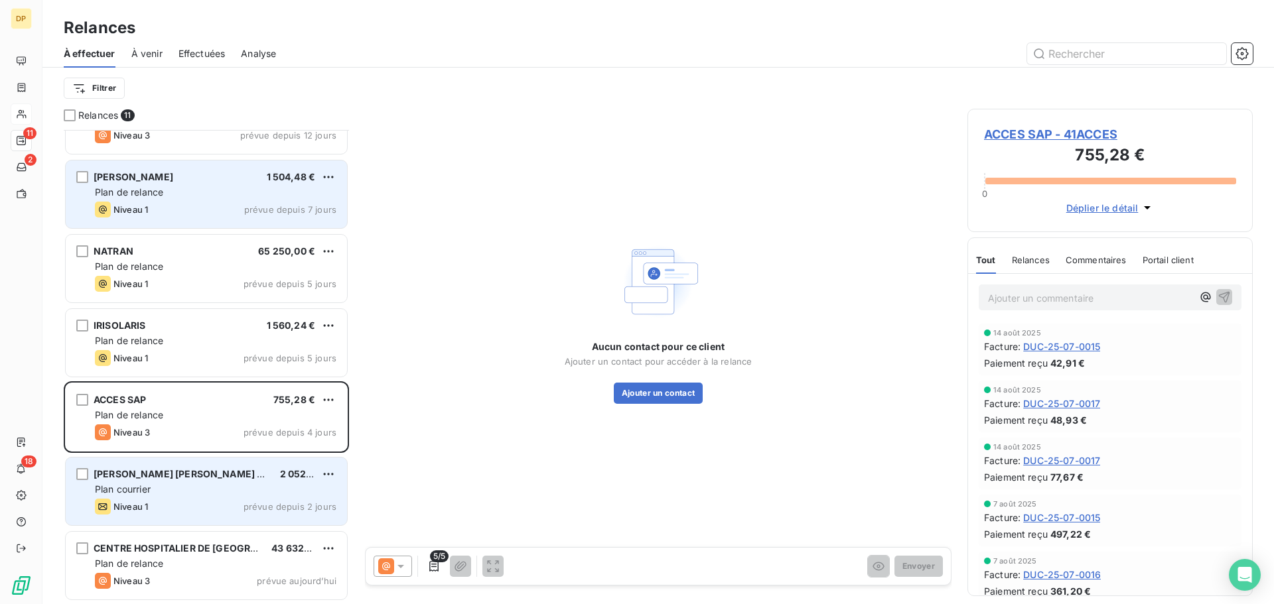
click at [238, 490] on div "Plan courrier" at bounding box center [215, 489] width 241 height 13
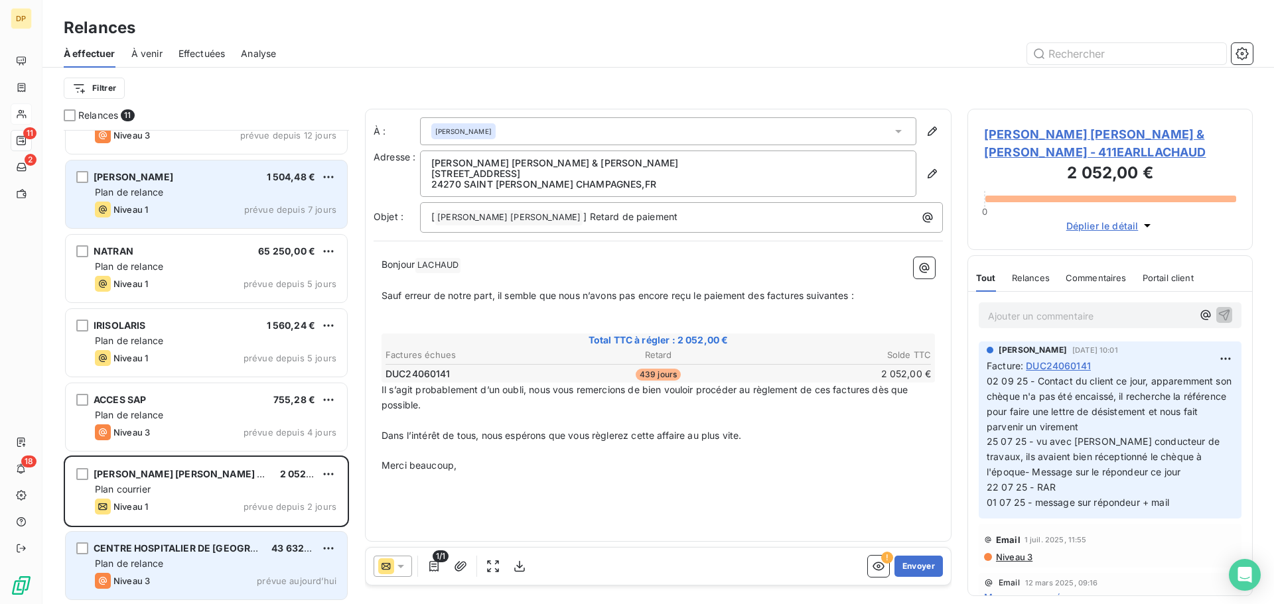
click at [217, 543] on span "CENTRE HOSPITALIER DE [GEOGRAPHIC_DATA]" at bounding box center [203, 548] width 218 height 11
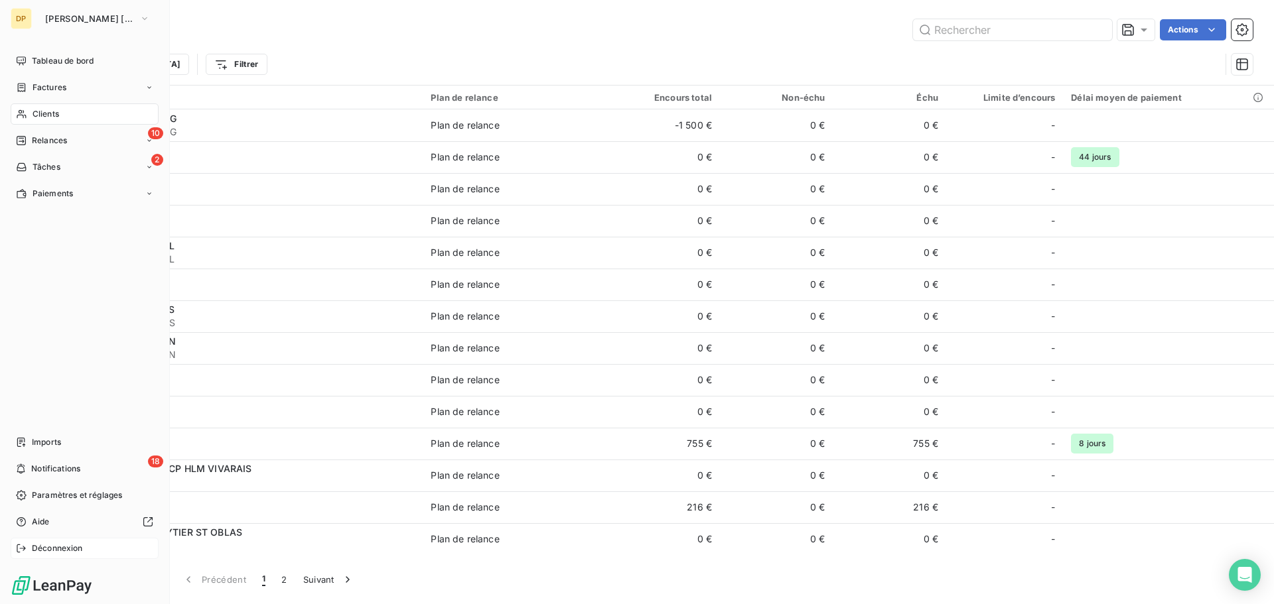
click at [85, 545] on div "Déconnexion" at bounding box center [85, 548] width 148 height 21
